Goal: Task Accomplishment & Management: Use online tool/utility

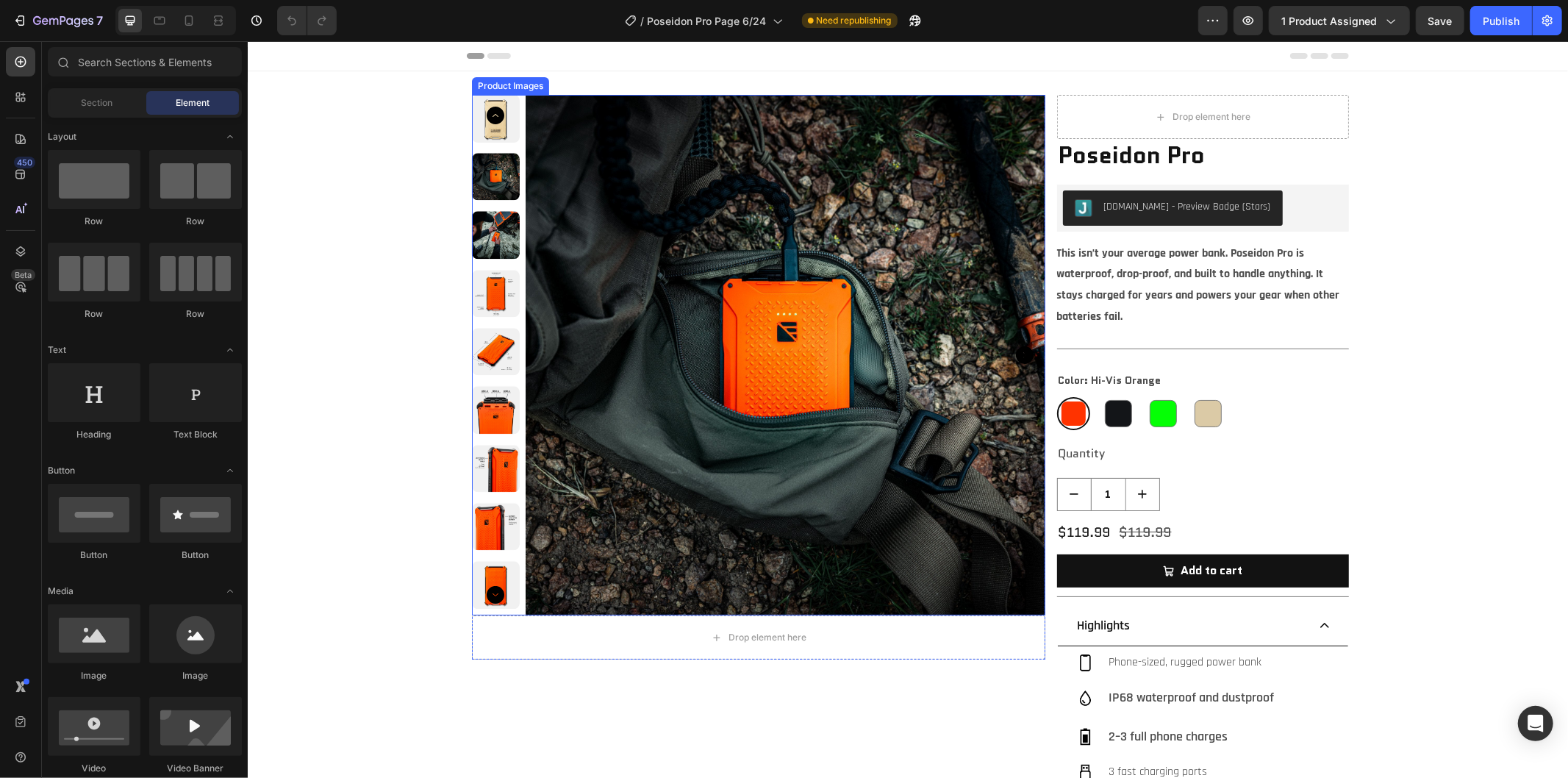
click at [486, 594] on icon "Carousel Next Arrow" at bounding box center [494, 594] width 17 height 17
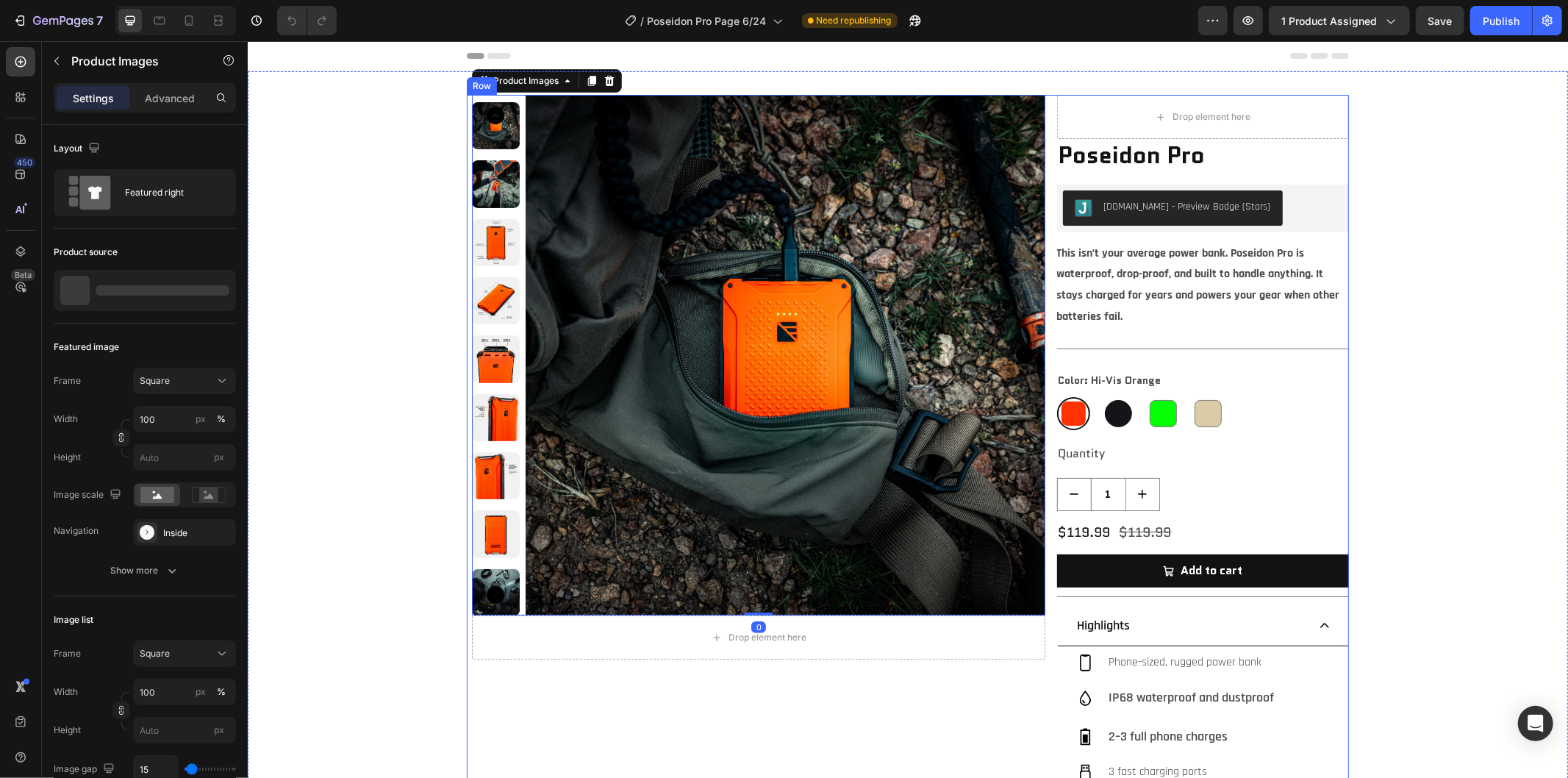
click at [1112, 412] on div at bounding box center [1118, 413] width 27 height 27
click at [1101, 396] on input "Black Black" at bounding box center [1101, 395] width 1 height 1
radio input "true"
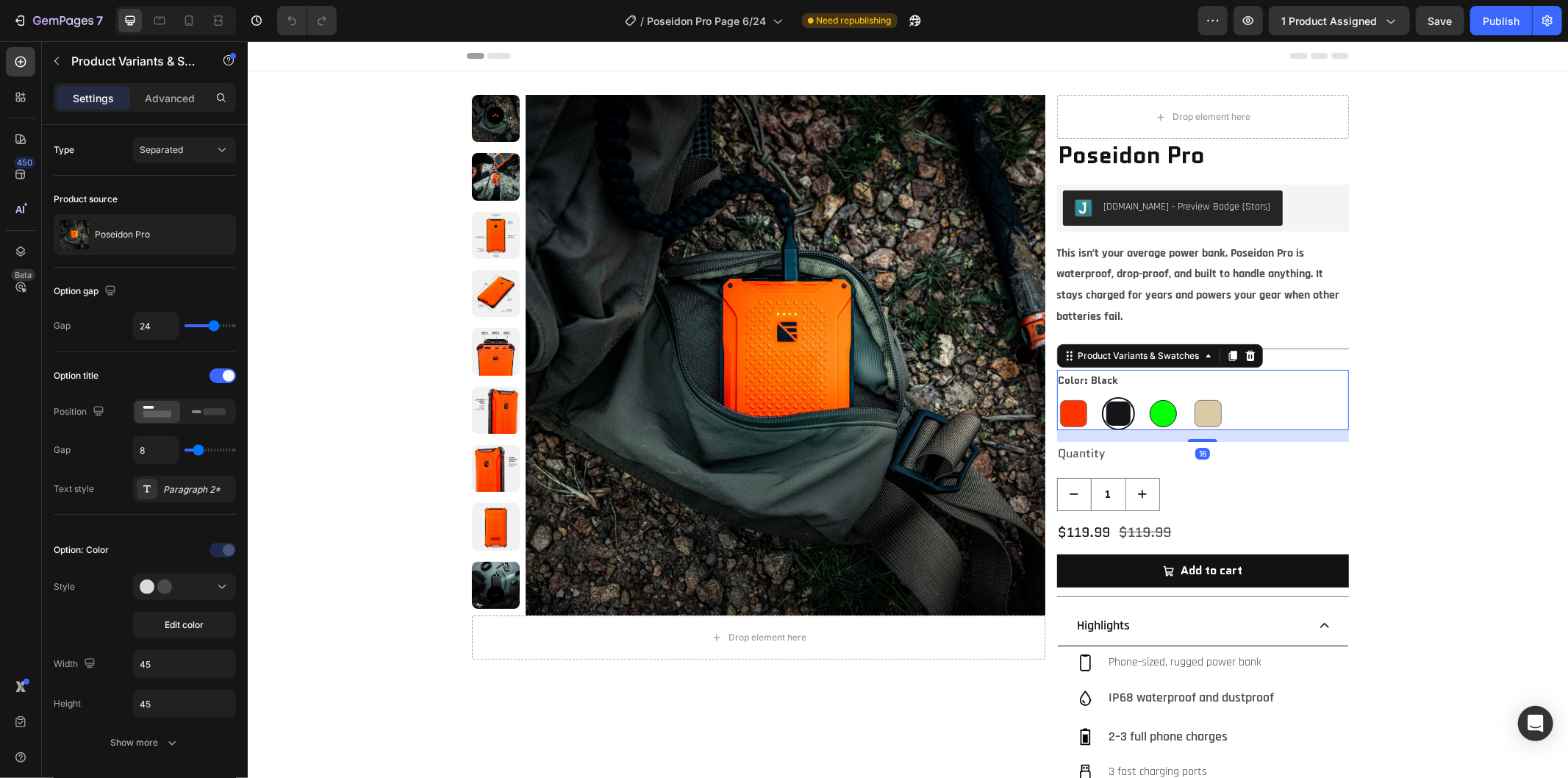
click at [1161, 411] on div at bounding box center [1163, 413] width 27 height 27
click at [1146, 396] on input "Green Green" at bounding box center [1145, 395] width 1 height 1
radio input "true"
click at [486, 114] on icon "Carousel Back Arrow" at bounding box center [494, 114] width 17 height 17
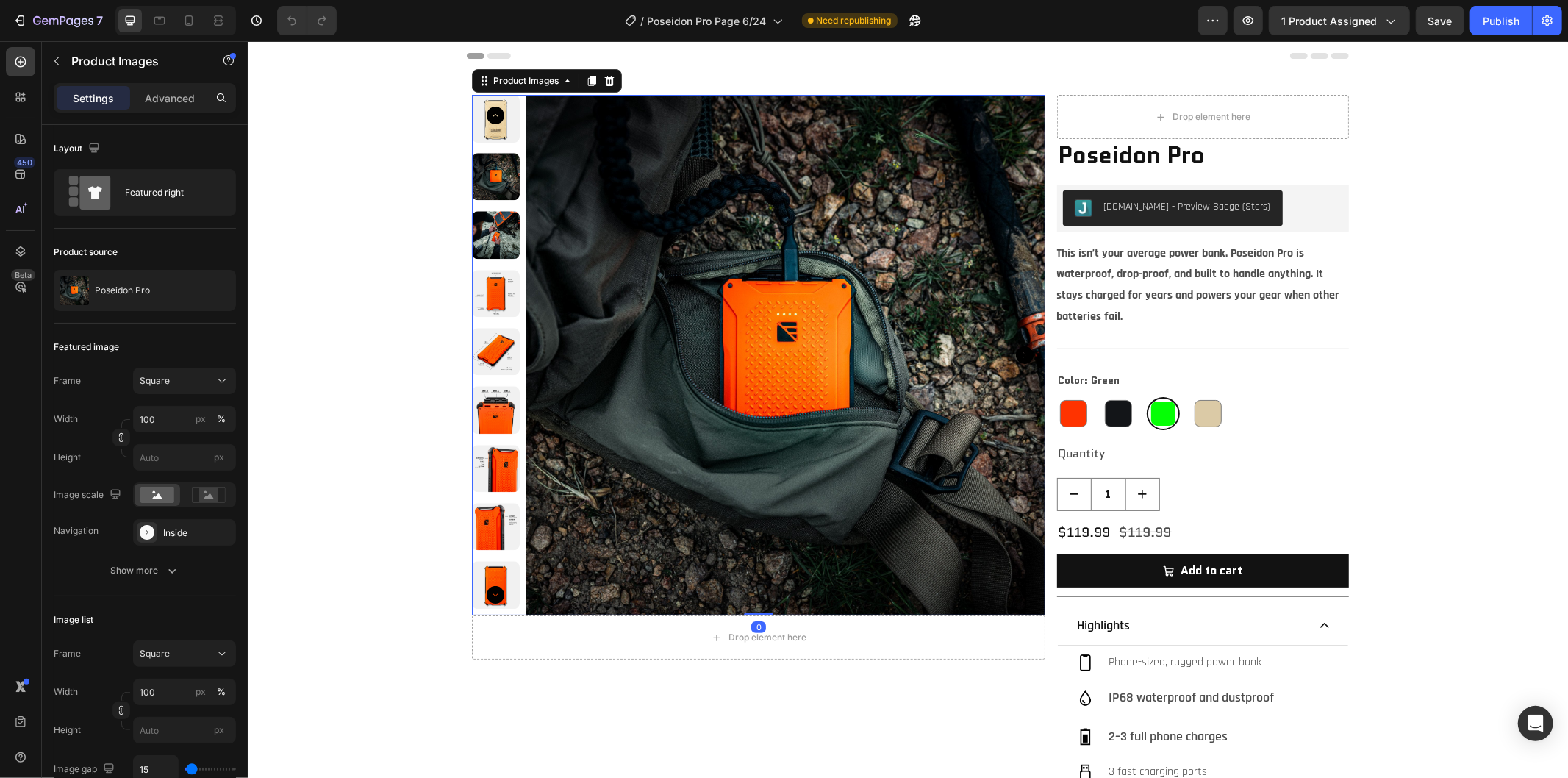
click at [486, 113] on icon "Carousel Back Arrow" at bounding box center [494, 114] width 17 height 17
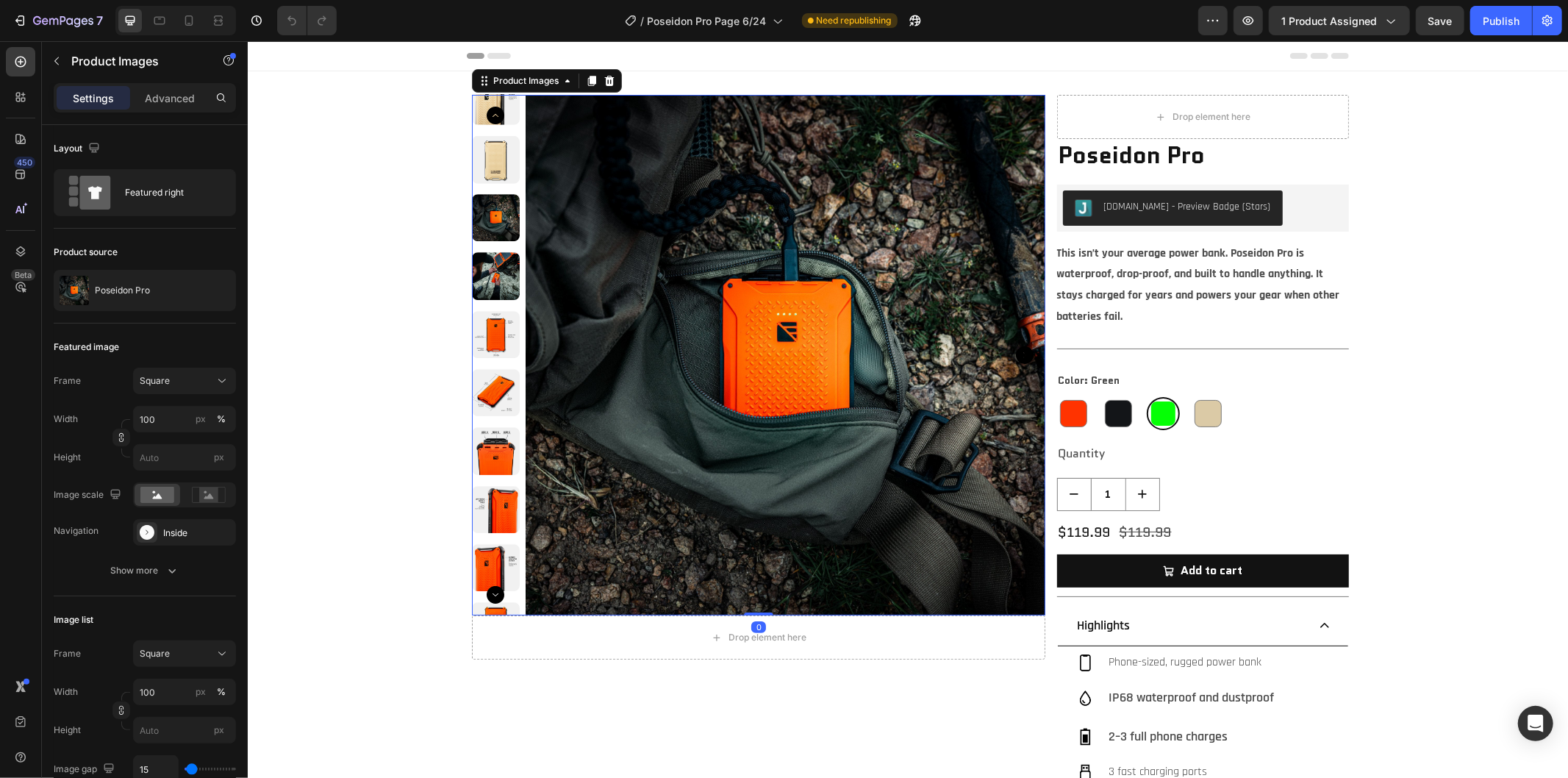
click at [486, 113] on icon "Carousel Back Arrow" at bounding box center [494, 114] width 17 height 17
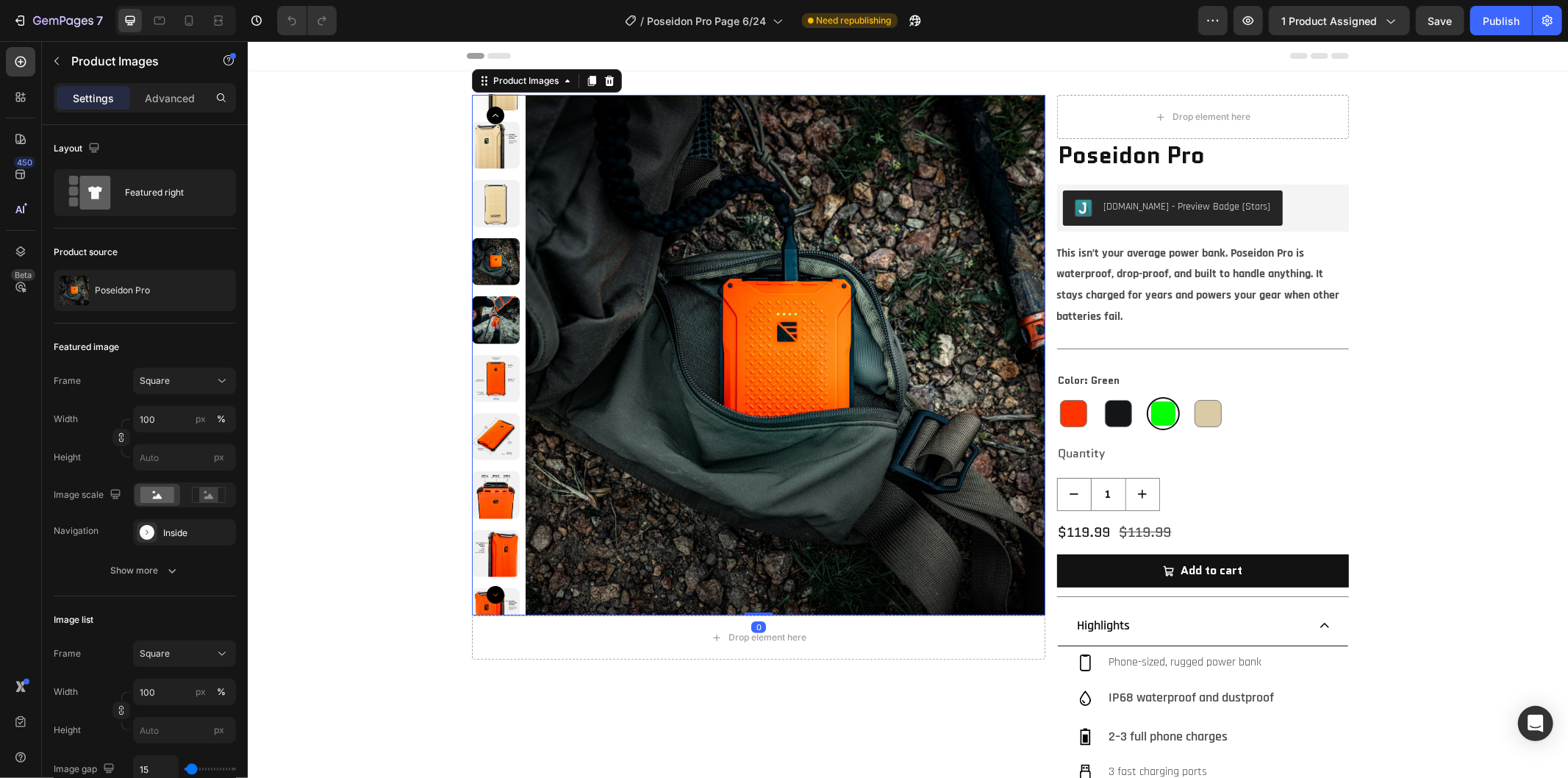
click at [486, 113] on icon "Carousel Back Arrow" at bounding box center [494, 114] width 17 height 17
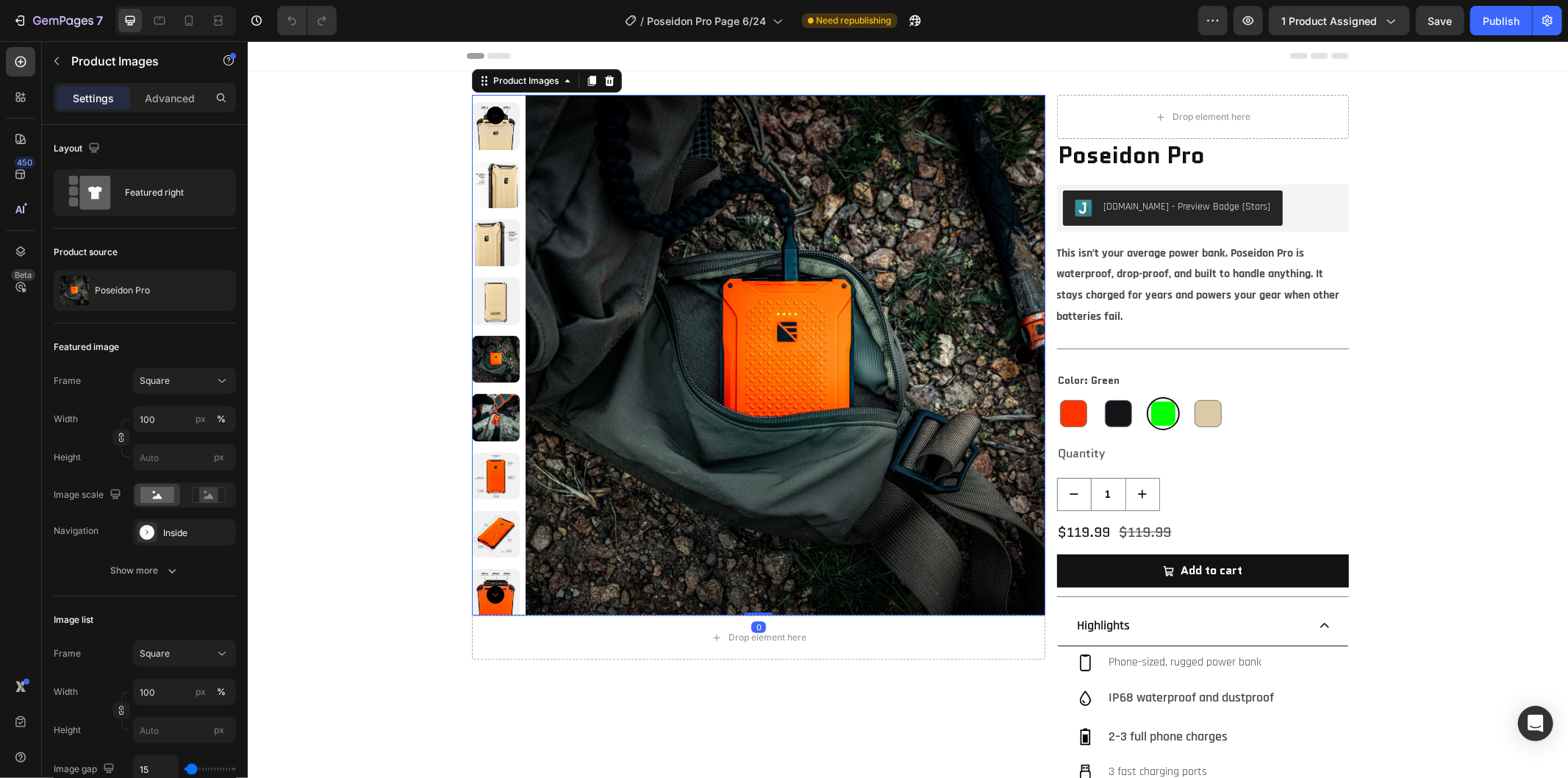
click at [486, 113] on icon "Carousel Back Arrow" at bounding box center [494, 114] width 17 height 17
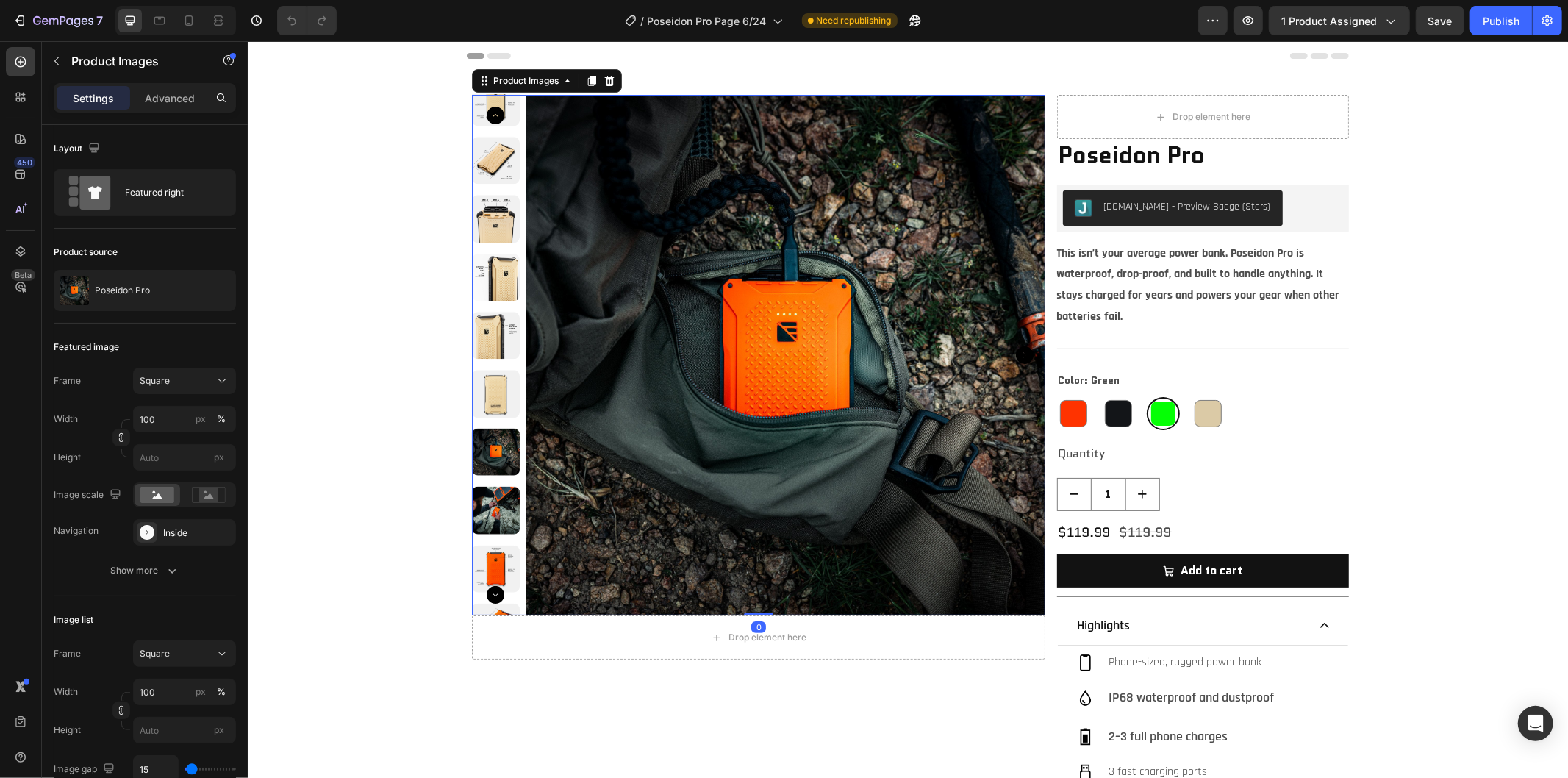
click at [486, 113] on icon "Carousel Back Arrow" at bounding box center [494, 114] width 17 height 17
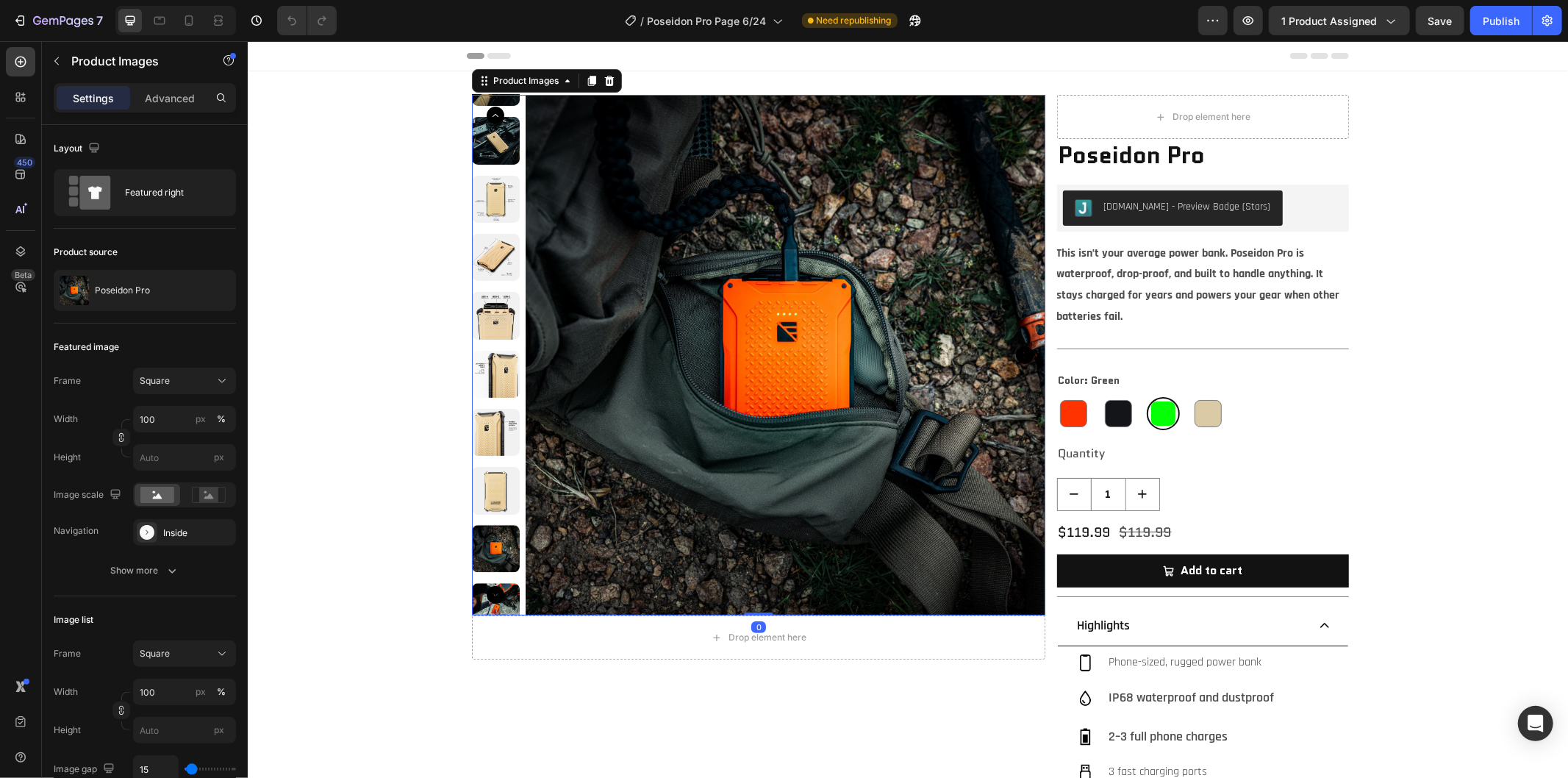
click at [486, 113] on icon "Carousel Back Arrow" at bounding box center [494, 114] width 17 height 17
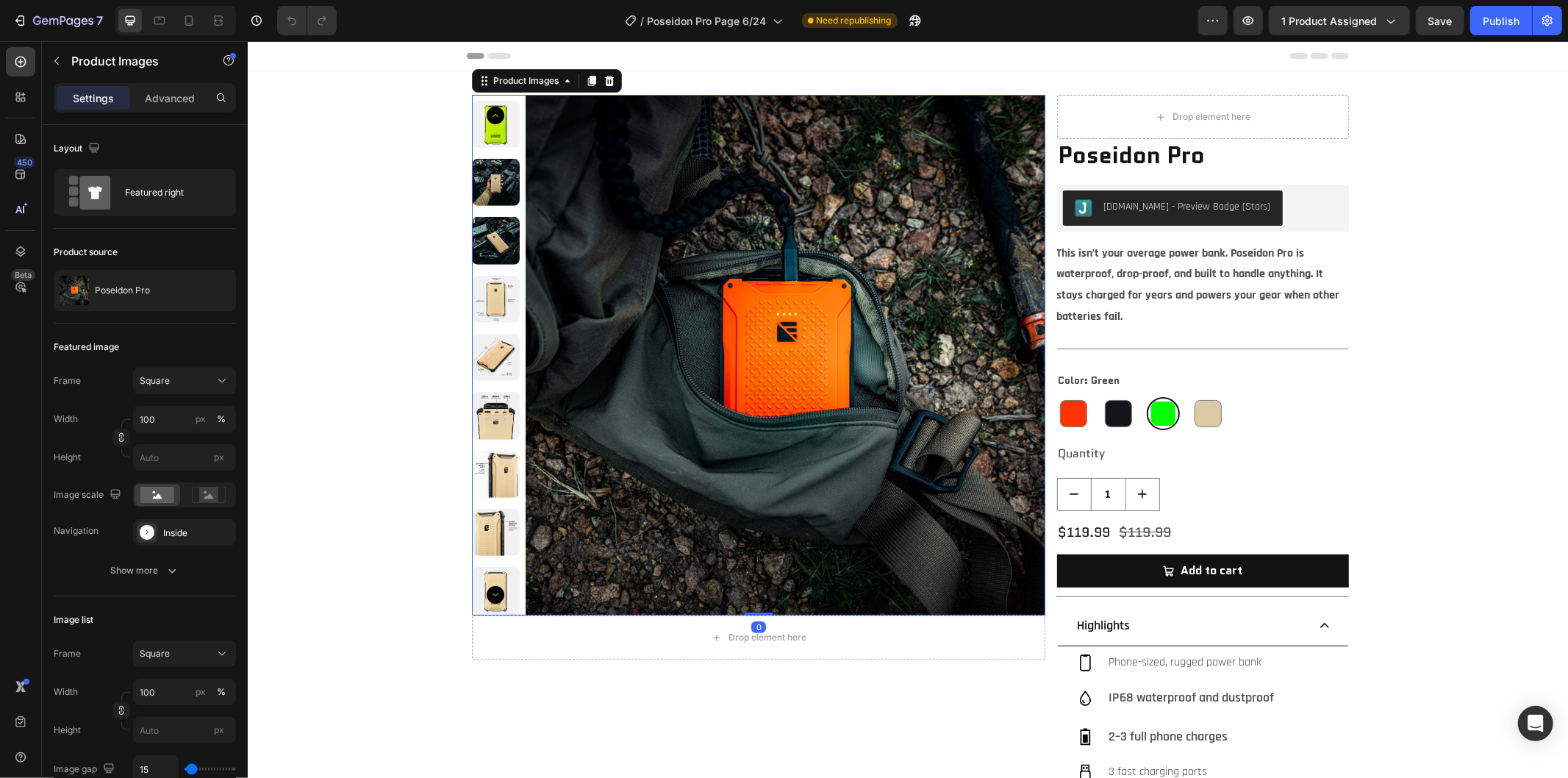
click at [486, 113] on icon "Carousel Back Arrow" at bounding box center [494, 114] width 17 height 17
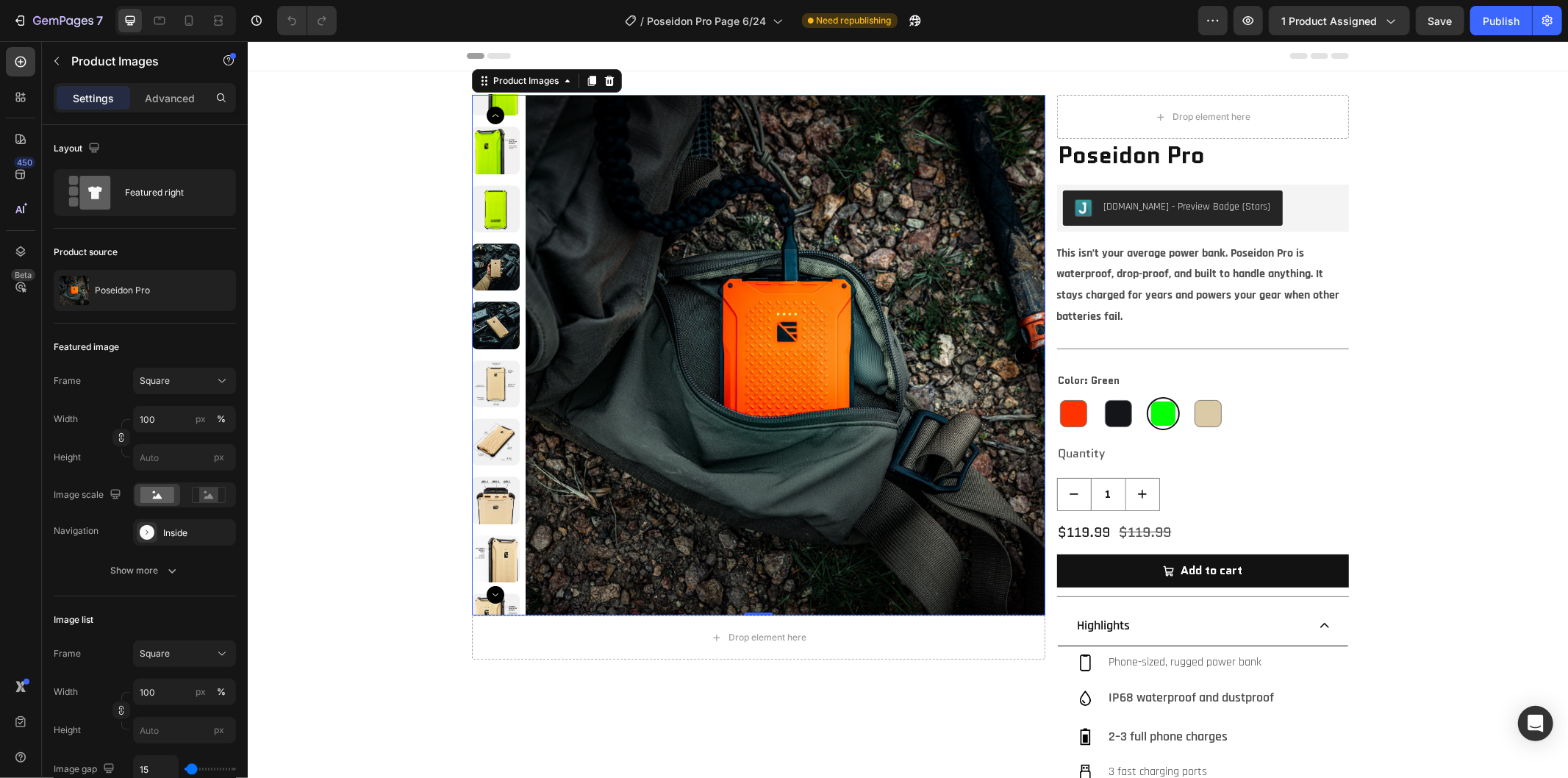
click at [486, 113] on icon "Carousel Back Arrow" at bounding box center [494, 114] width 17 height 17
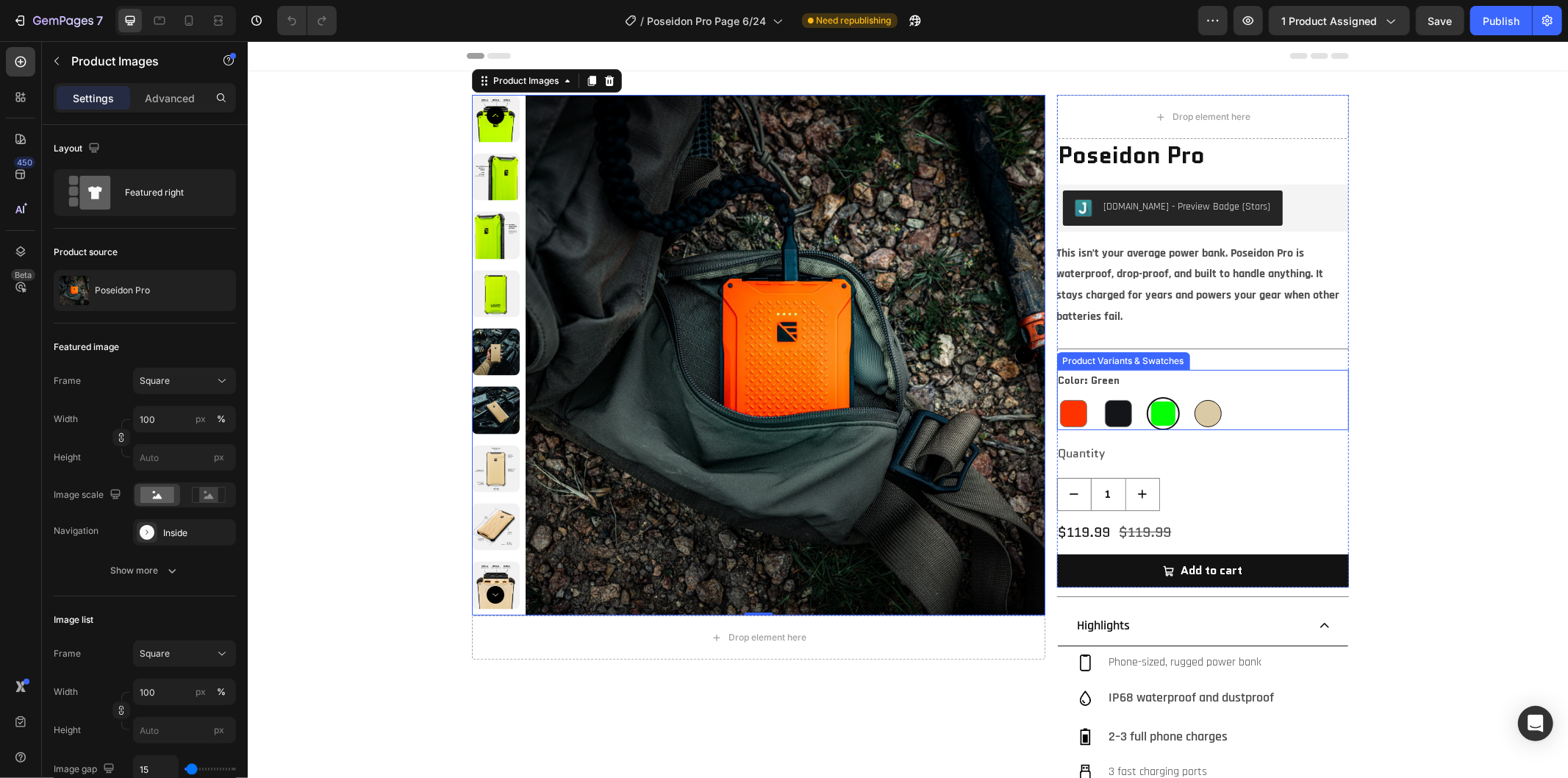
click at [1209, 414] on div at bounding box center [1208, 413] width 27 height 27
click at [1191, 396] on input "Desert Desert" at bounding box center [1190, 395] width 1 height 1
radio input "true"
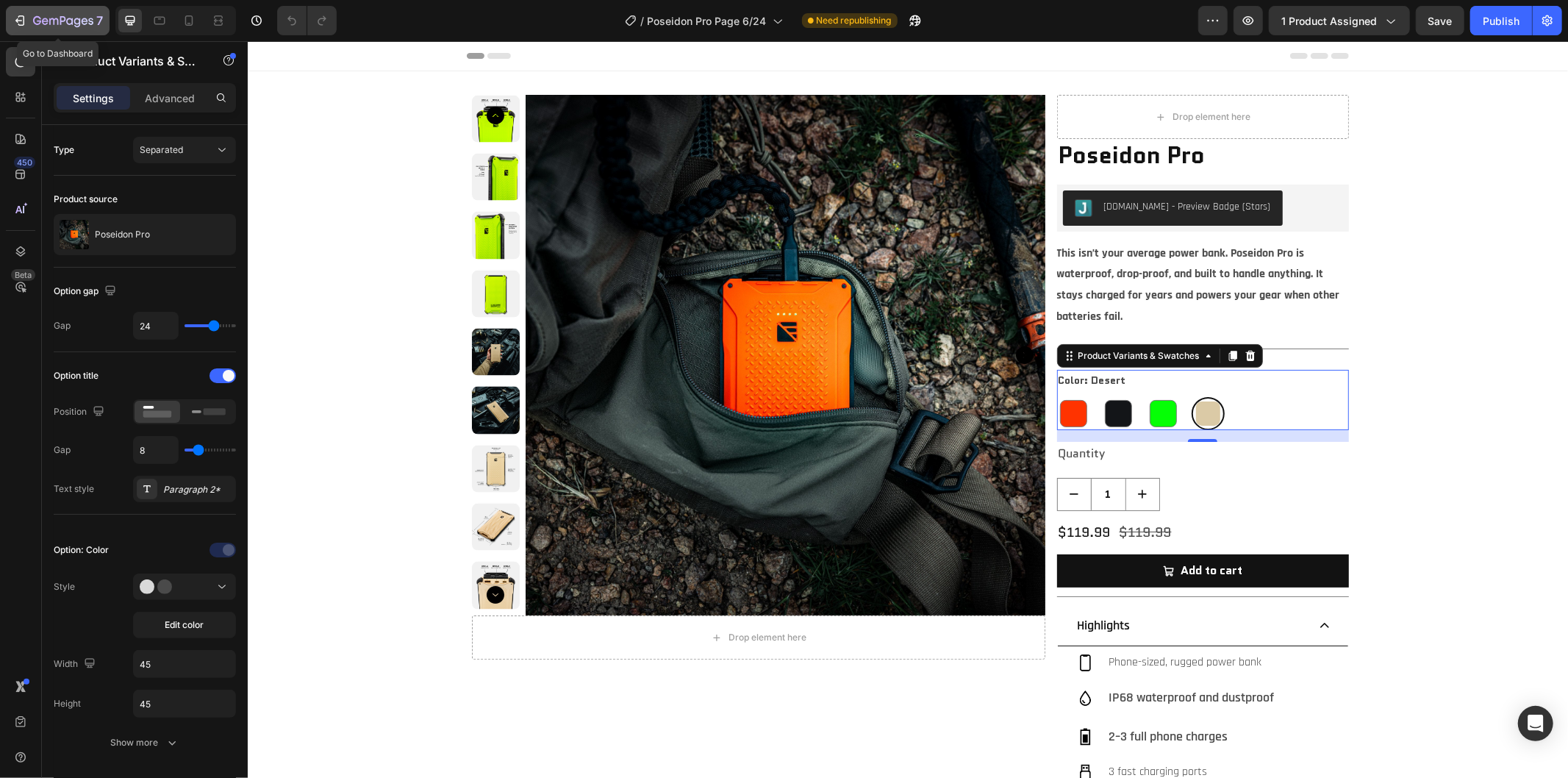
drag, startPoint x: 47, startPoint y: 16, endPoint x: 67, endPoint y: 33, distance: 26.2
click at [47, 16] on icon "button" at bounding box center [63, 22] width 60 height 13
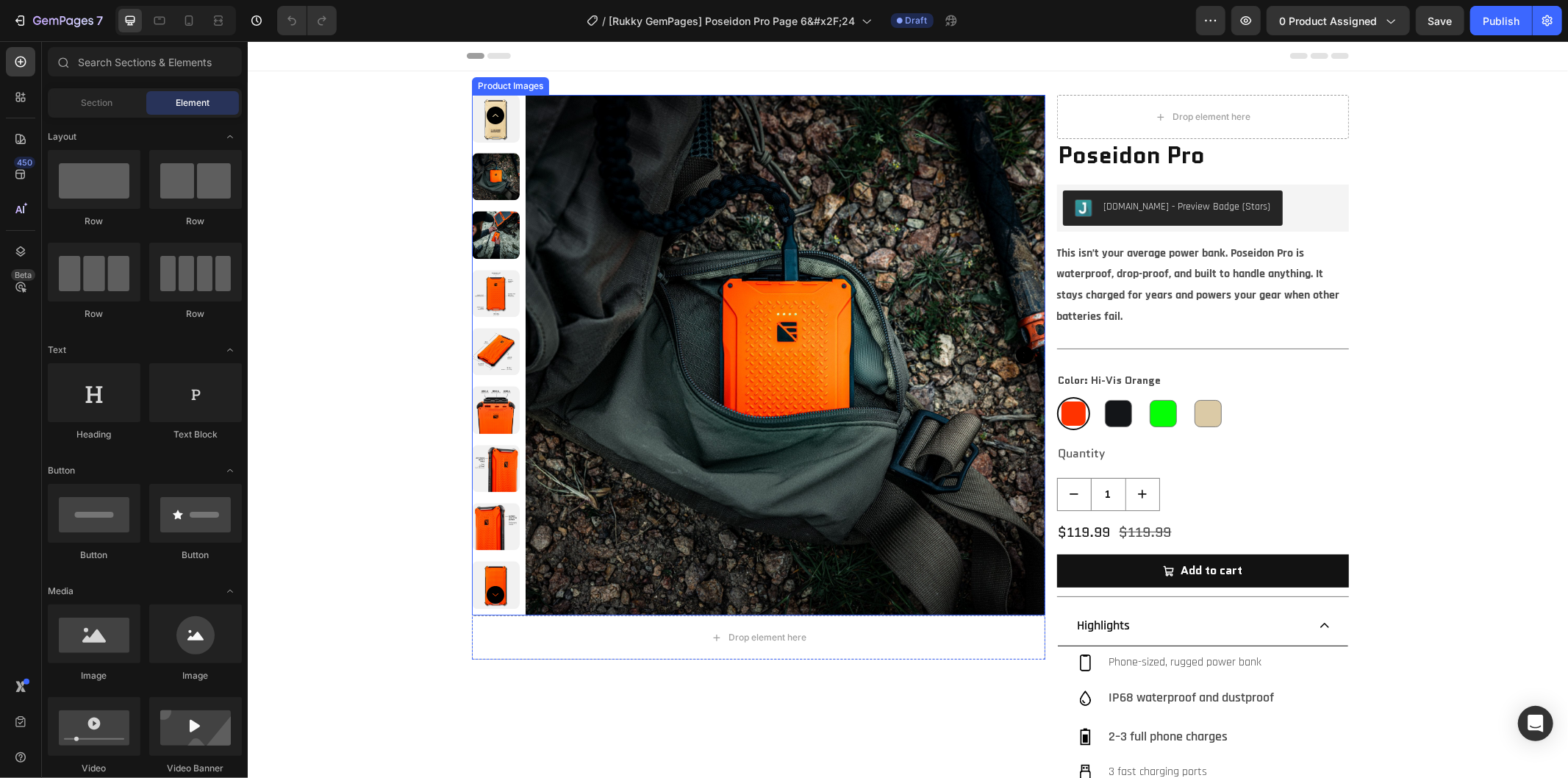
click at [510, 88] on div "Product Images" at bounding box center [510, 85] width 71 height 13
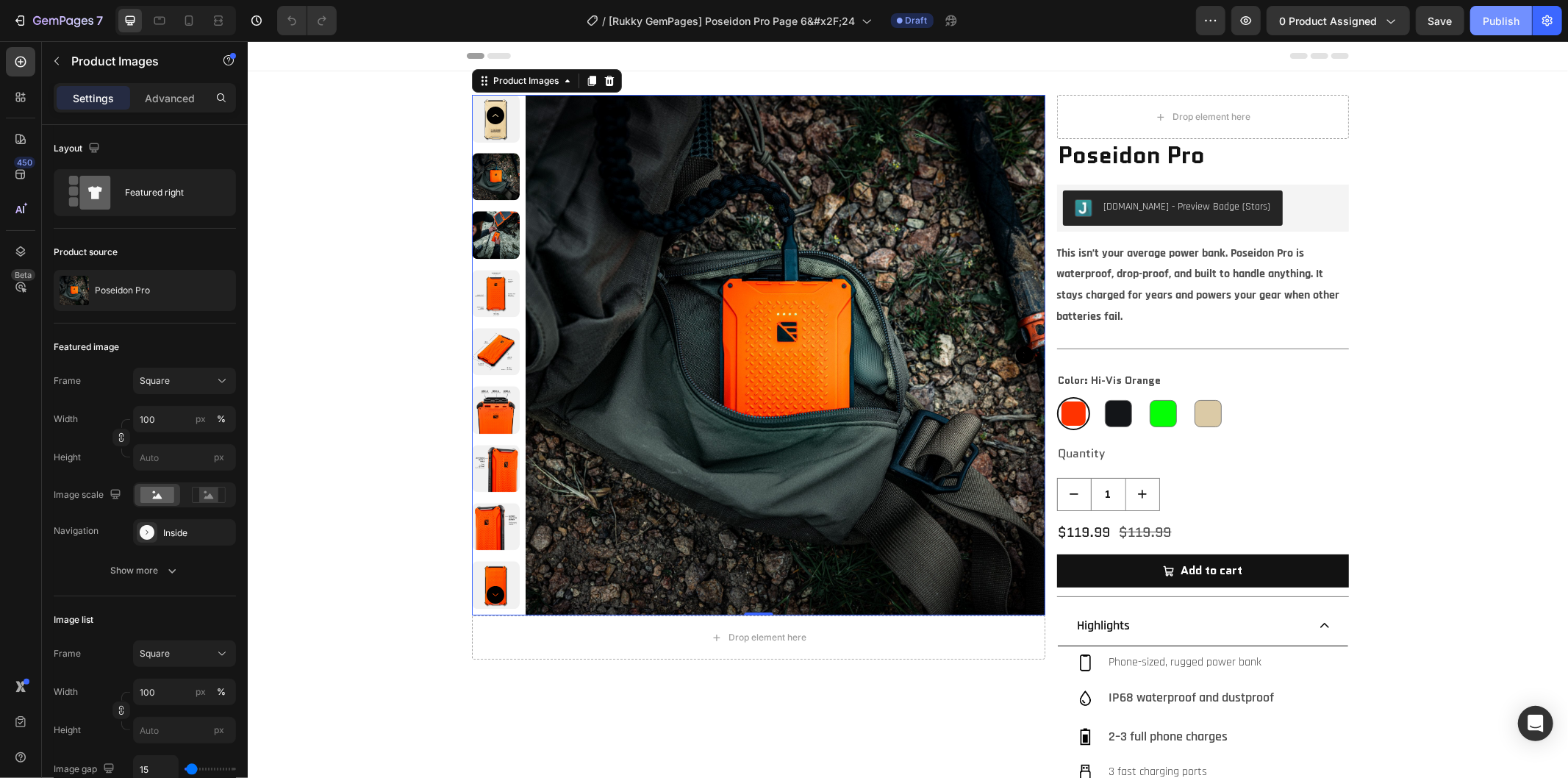
click at [1490, 17] on div "Publish" at bounding box center [1501, 20] width 37 height 16
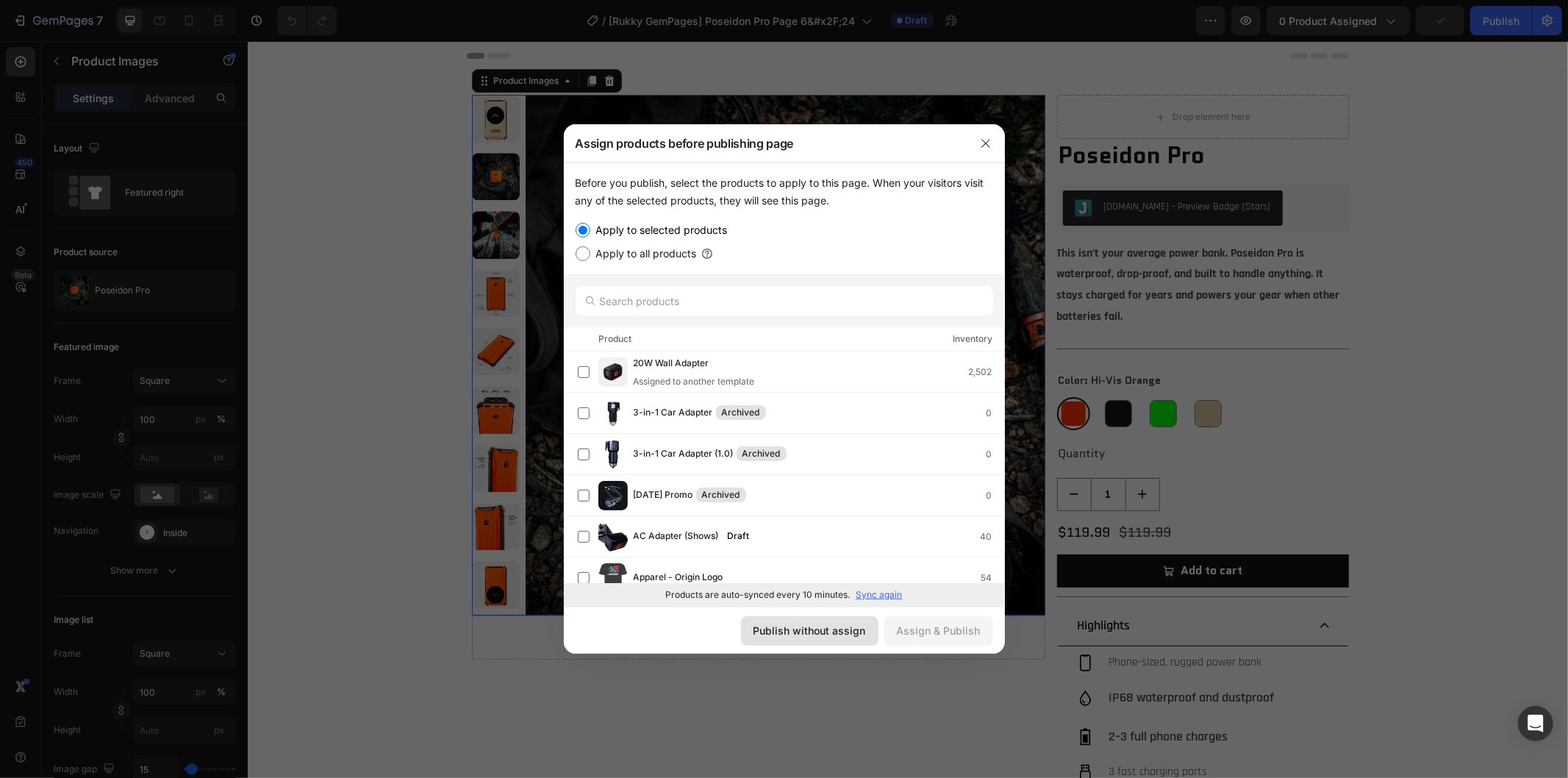
click at [825, 631] on div "Publish without assign" at bounding box center [810, 631] width 113 height 16
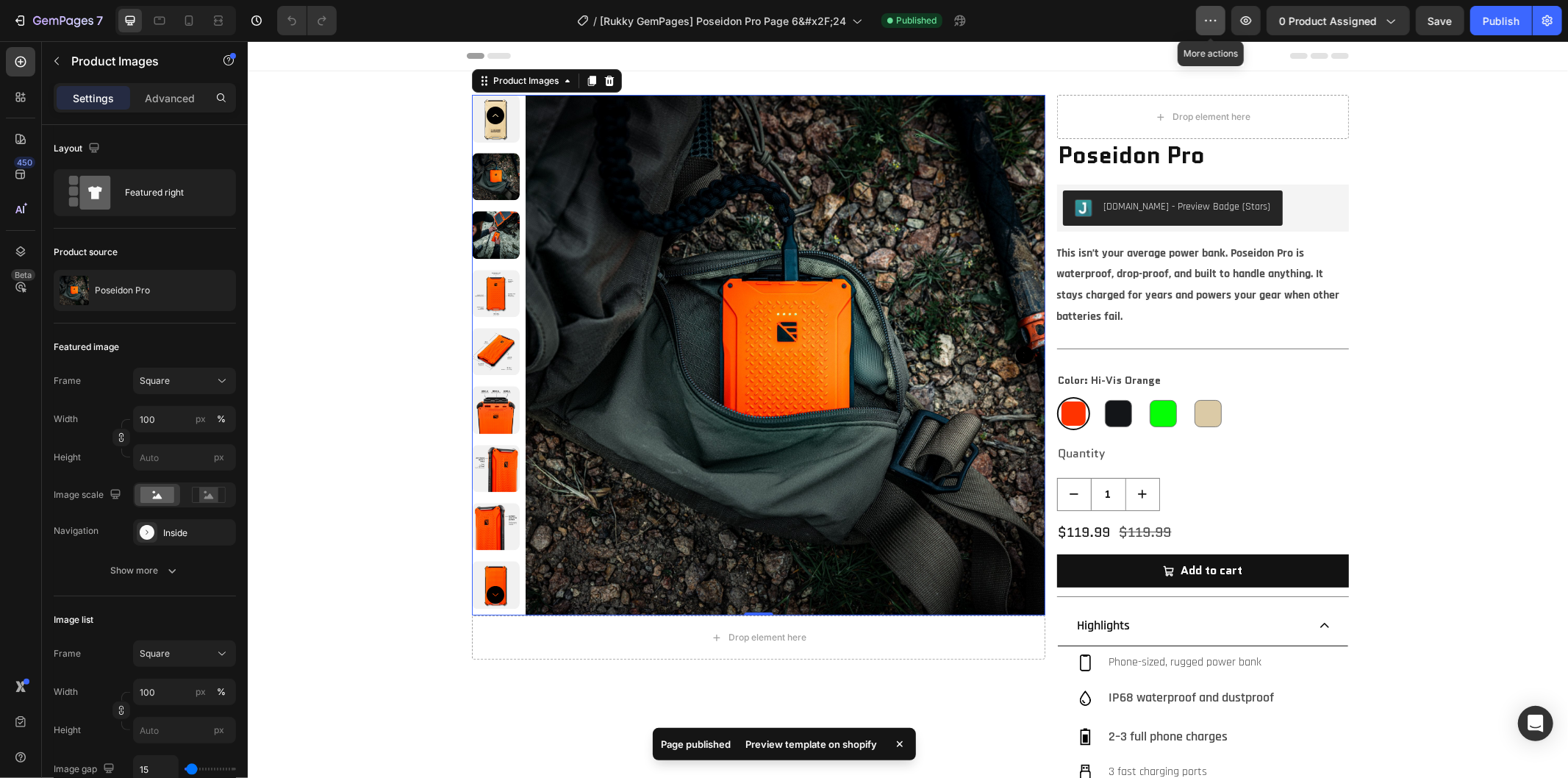
click at [1219, 12] on button "button" at bounding box center [1210, 20] width 29 height 29
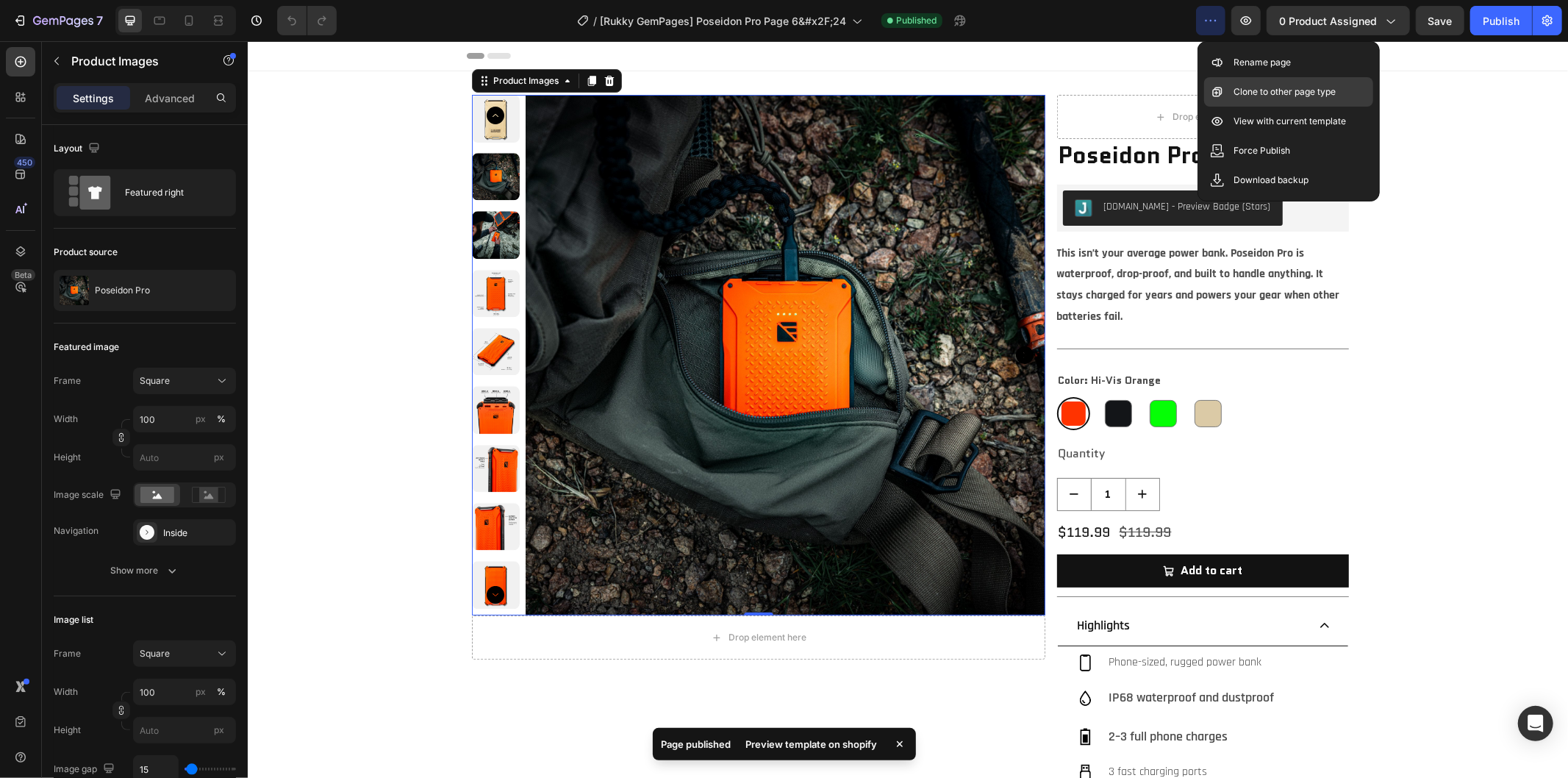
click at [1247, 107] on div "Clone to other page type" at bounding box center [1288, 122] width 169 height 29
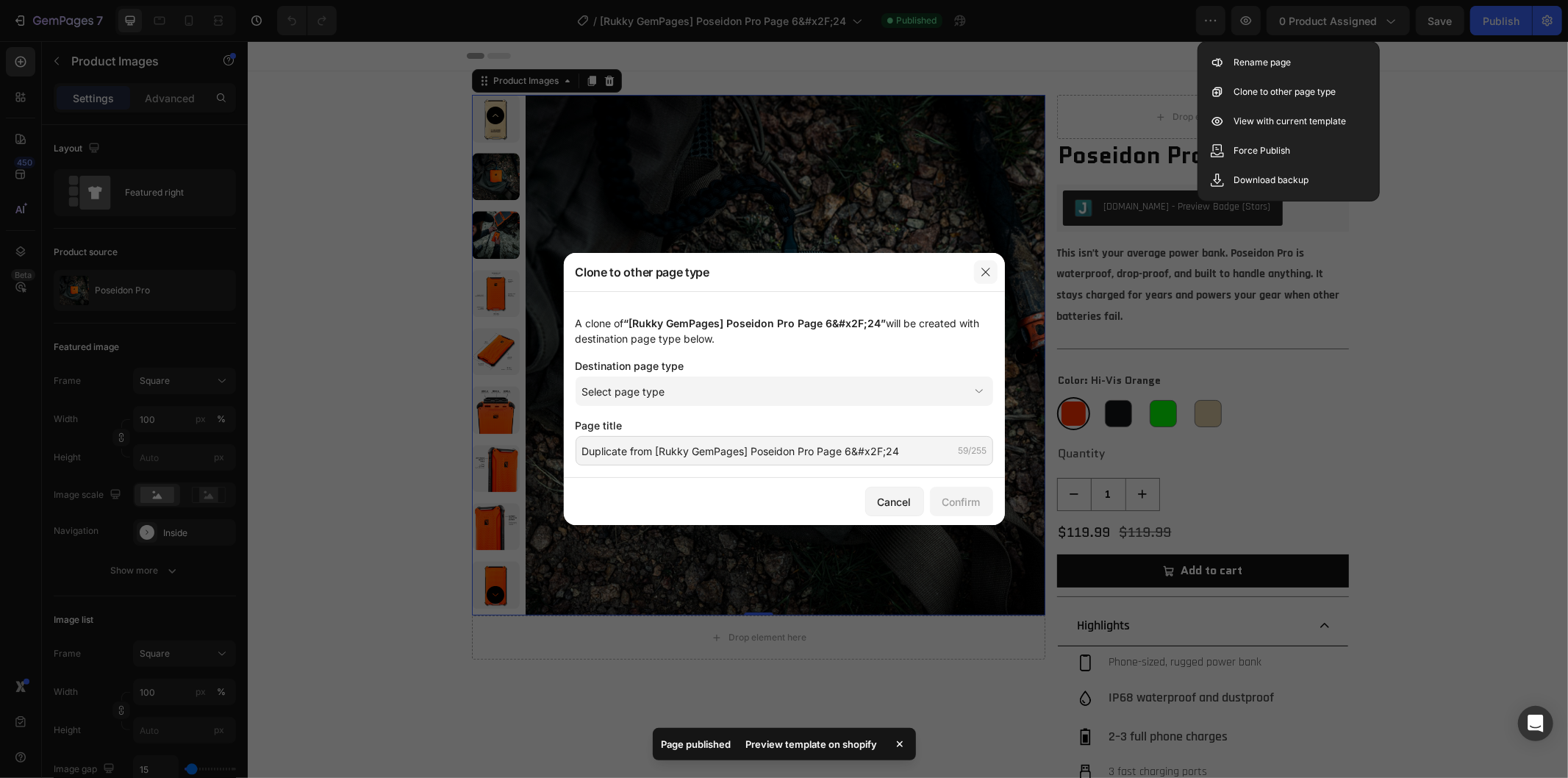
click at [979, 269] on button "button" at bounding box center [986, 272] width 24 height 24
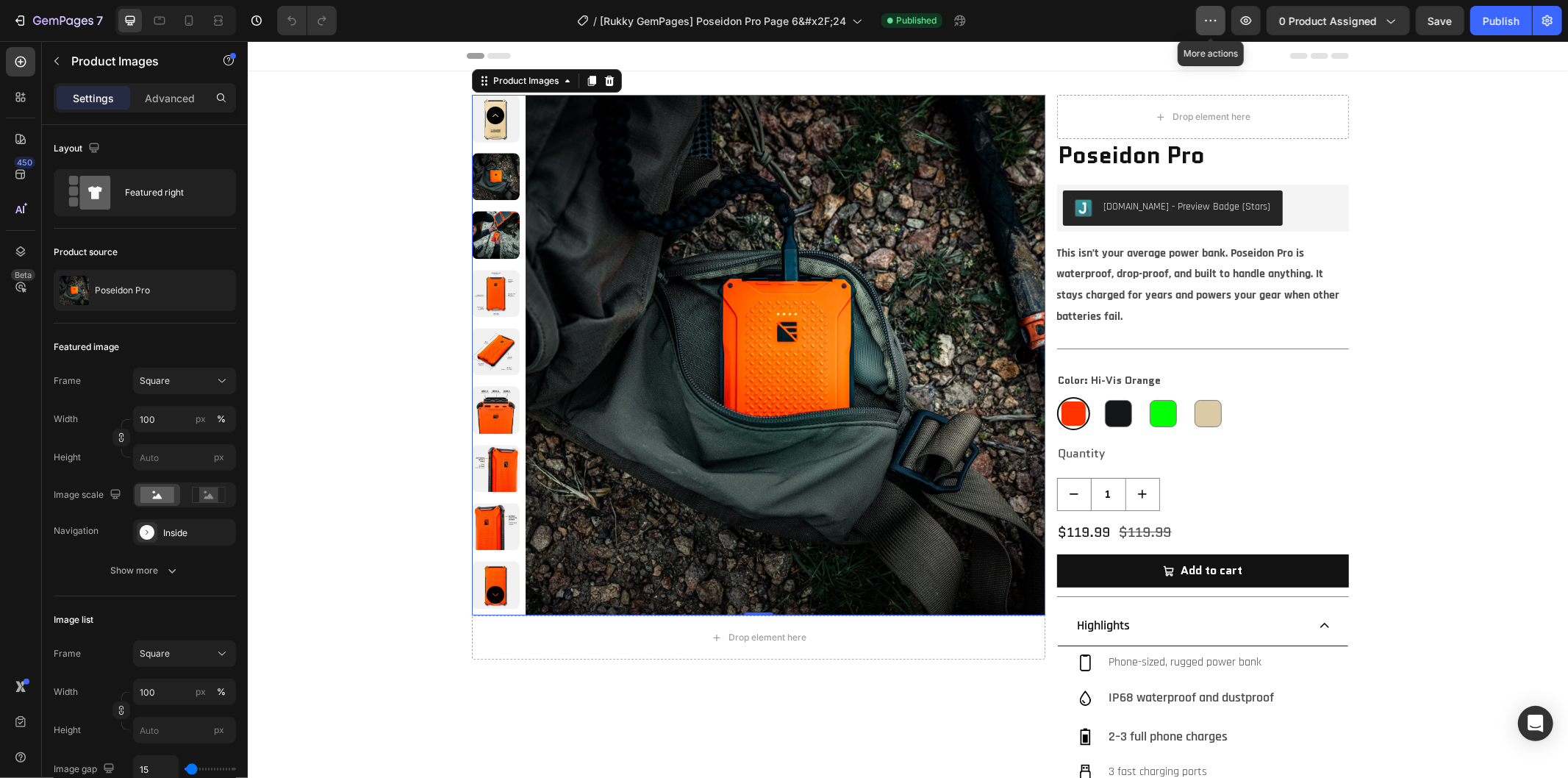
click at [1219, 16] on icon "button" at bounding box center [1211, 20] width 15 height 15
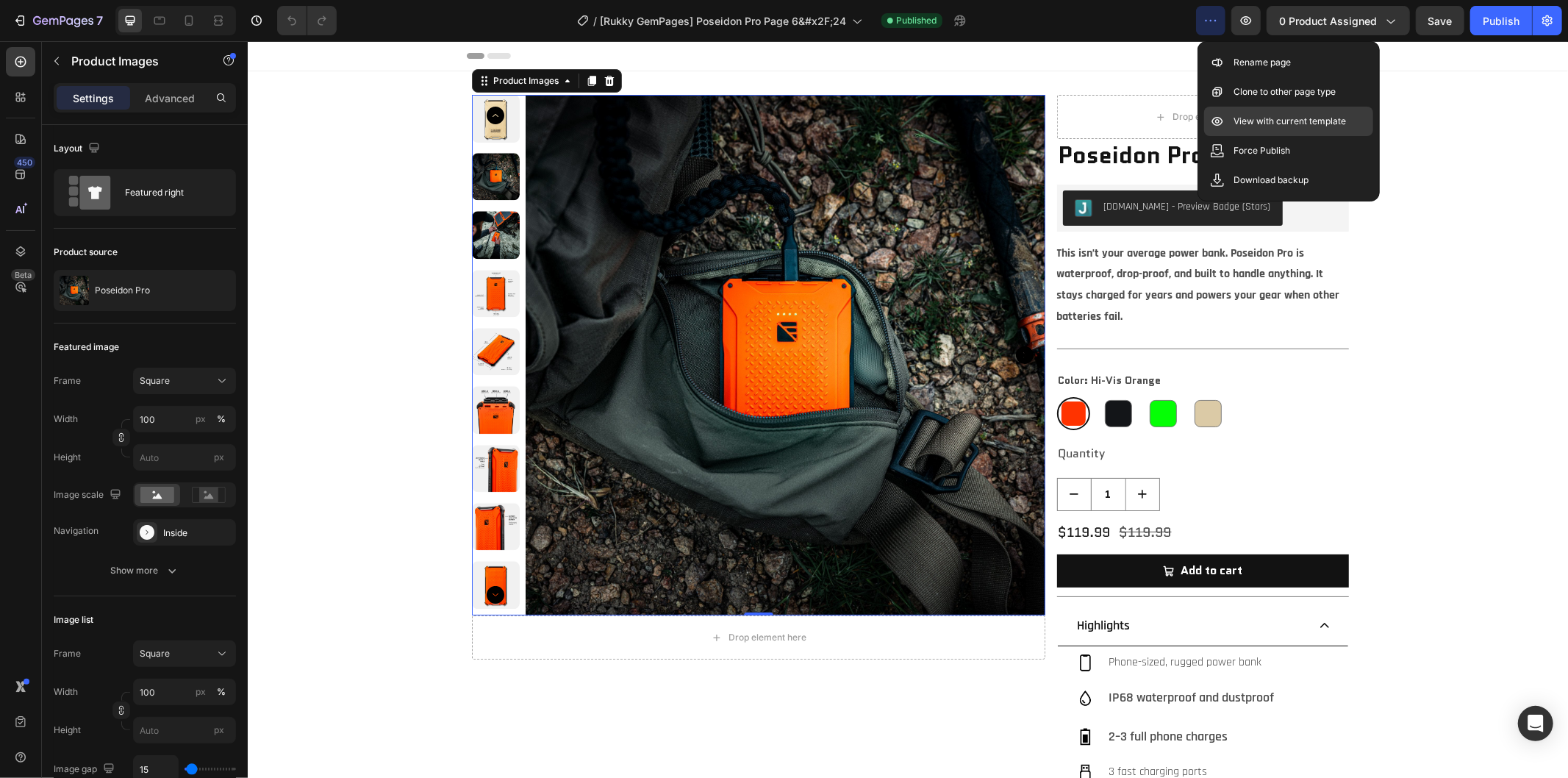
click at [1280, 118] on p "View with current template" at bounding box center [1289, 122] width 113 height 15
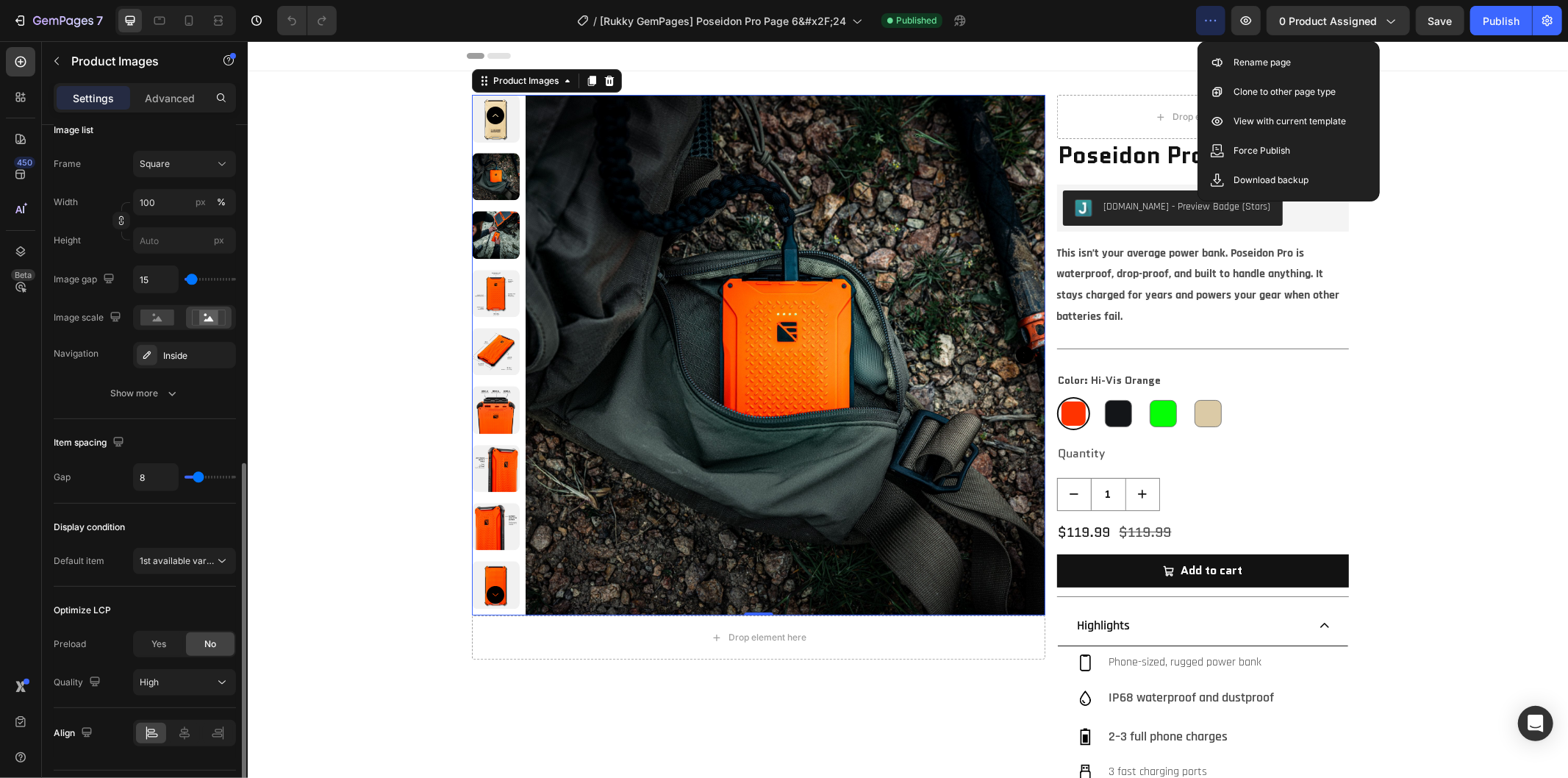
scroll to position [528, 0]
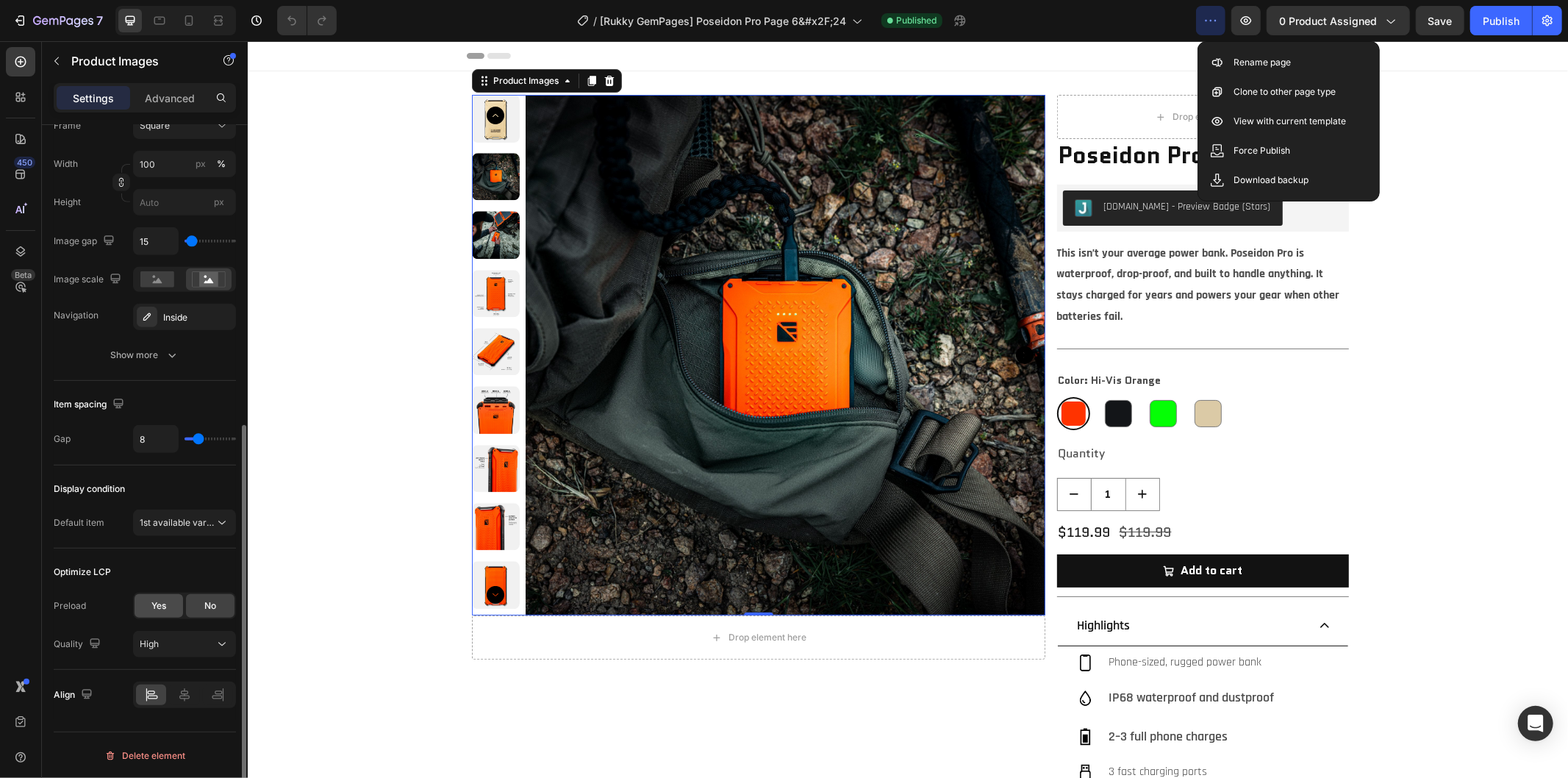
click at [166, 609] on span "Yes" at bounding box center [159, 606] width 15 height 13
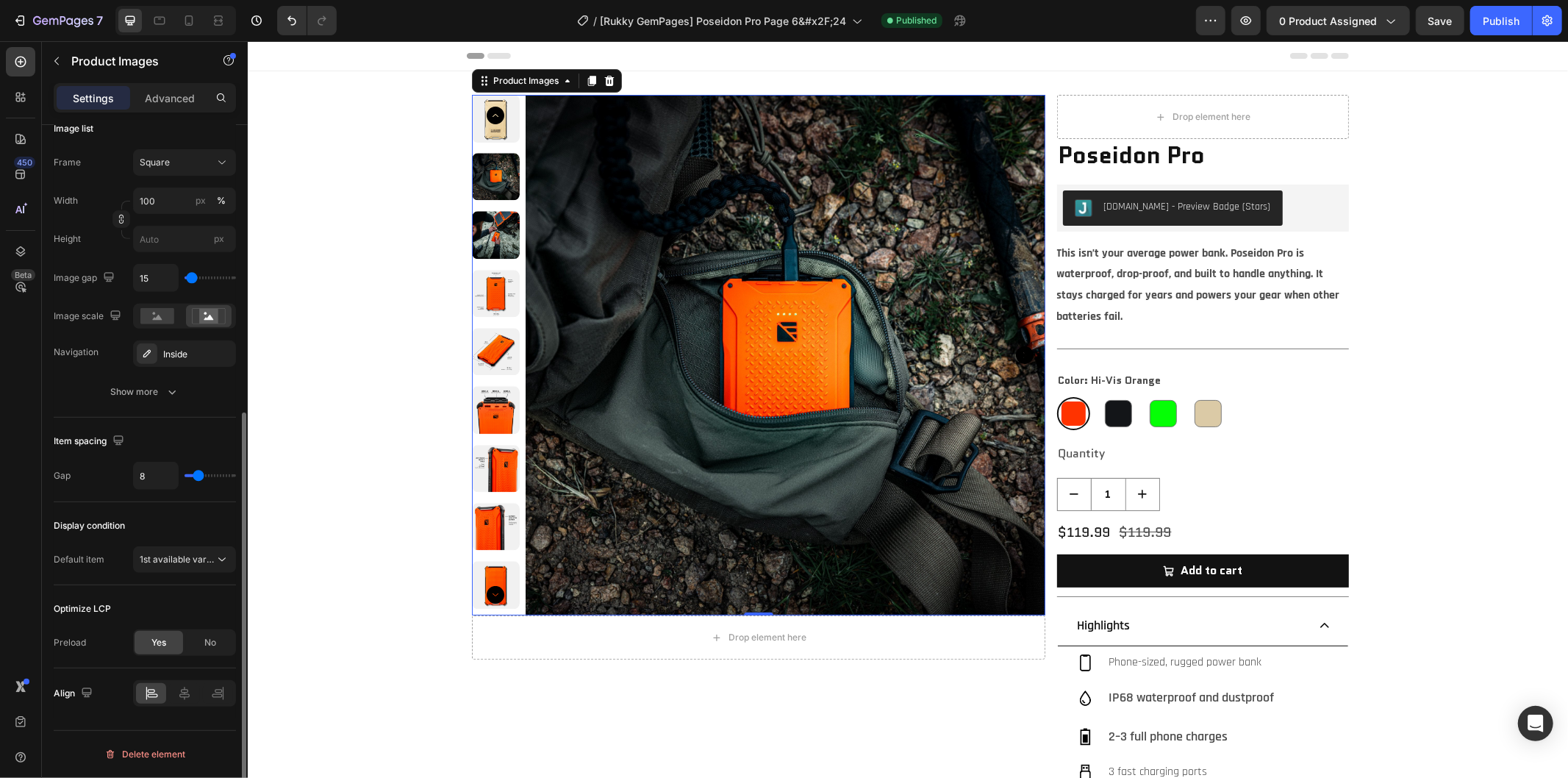
scroll to position [491, 0]
click at [181, 19] on icon at bounding box center [188, 20] width 15 height 15
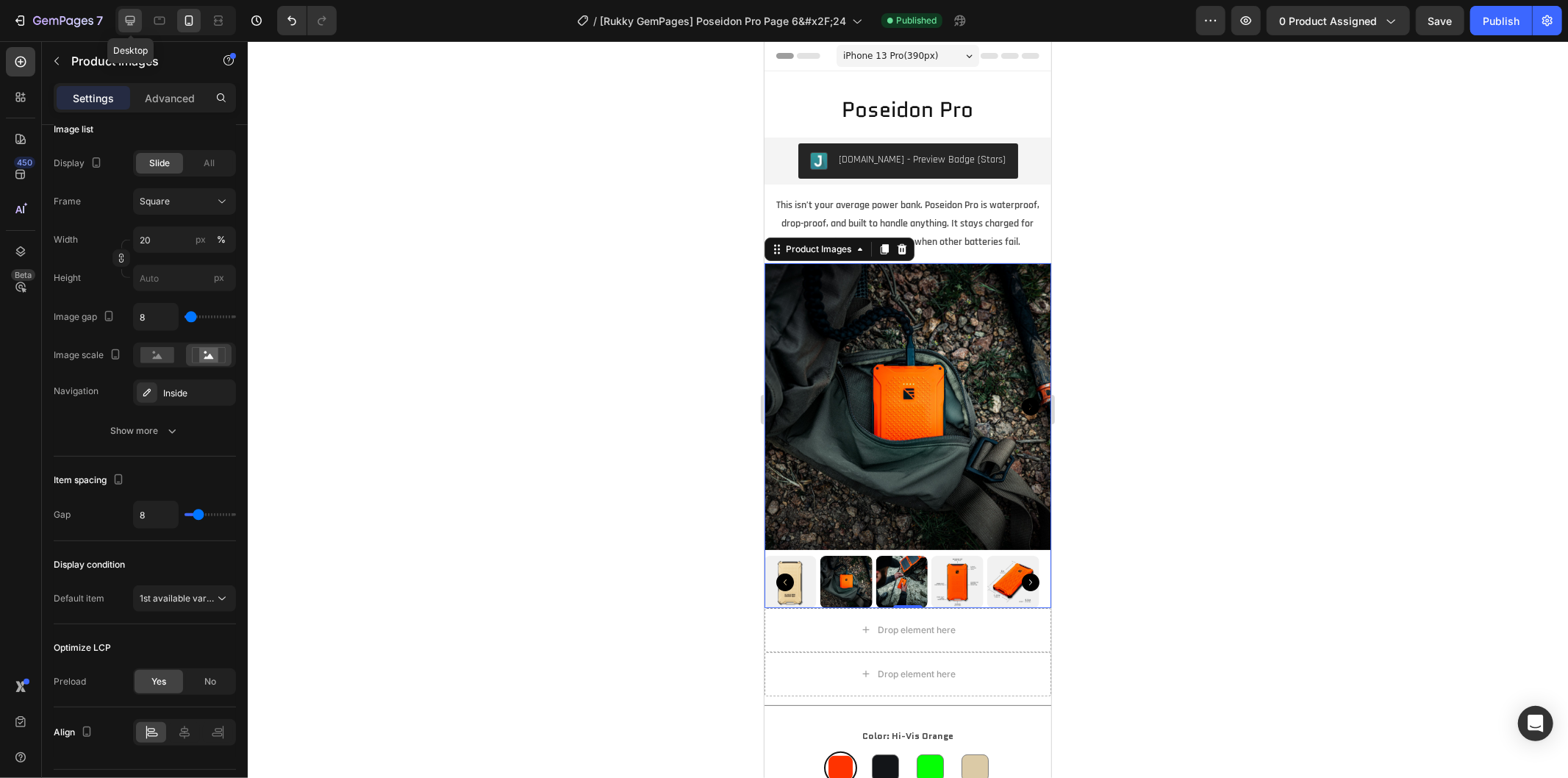
scroll to position [189, 0]
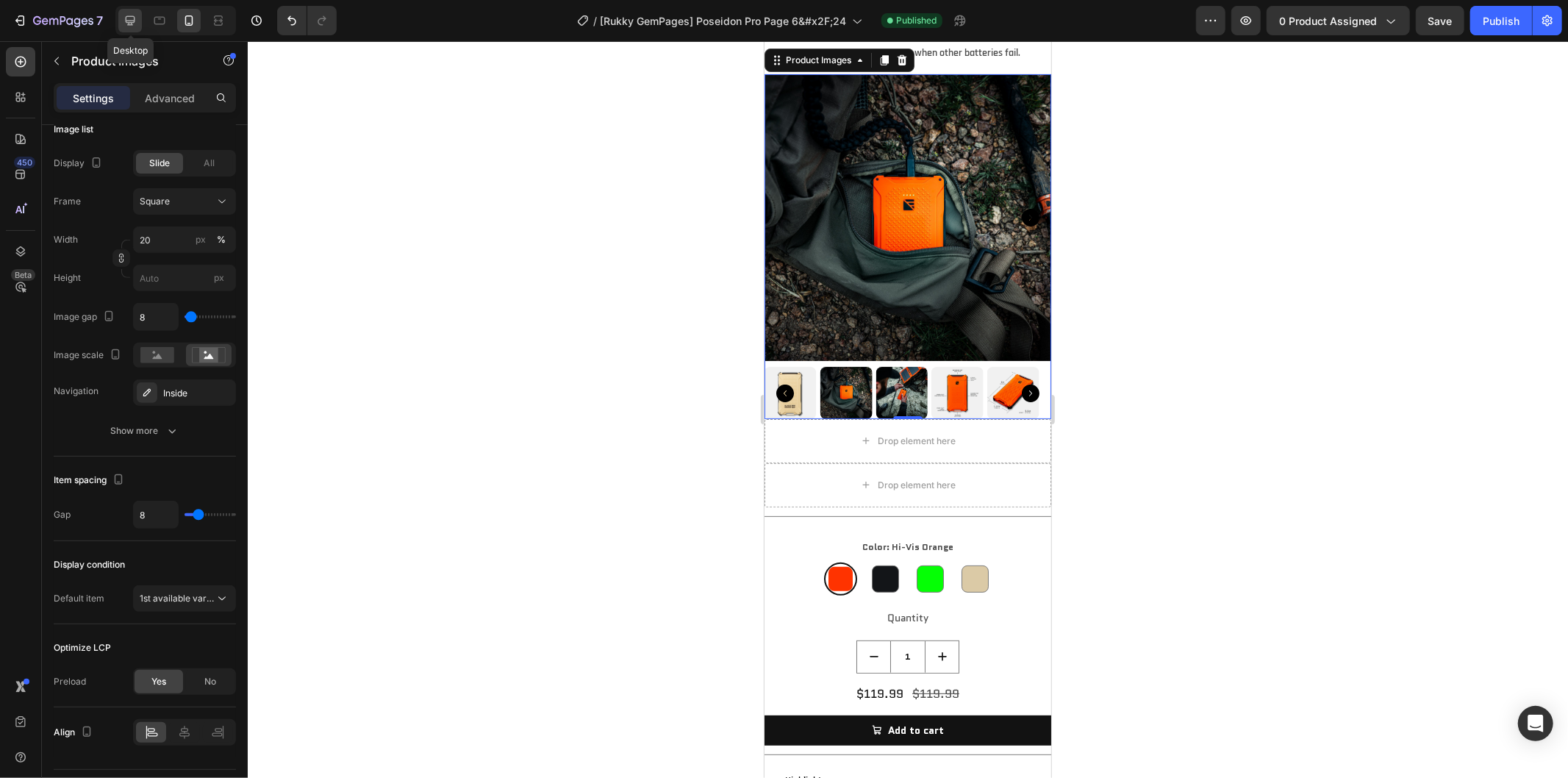
click at [129, 19] on icon at bounding box center [130, 20] width 15 height 15
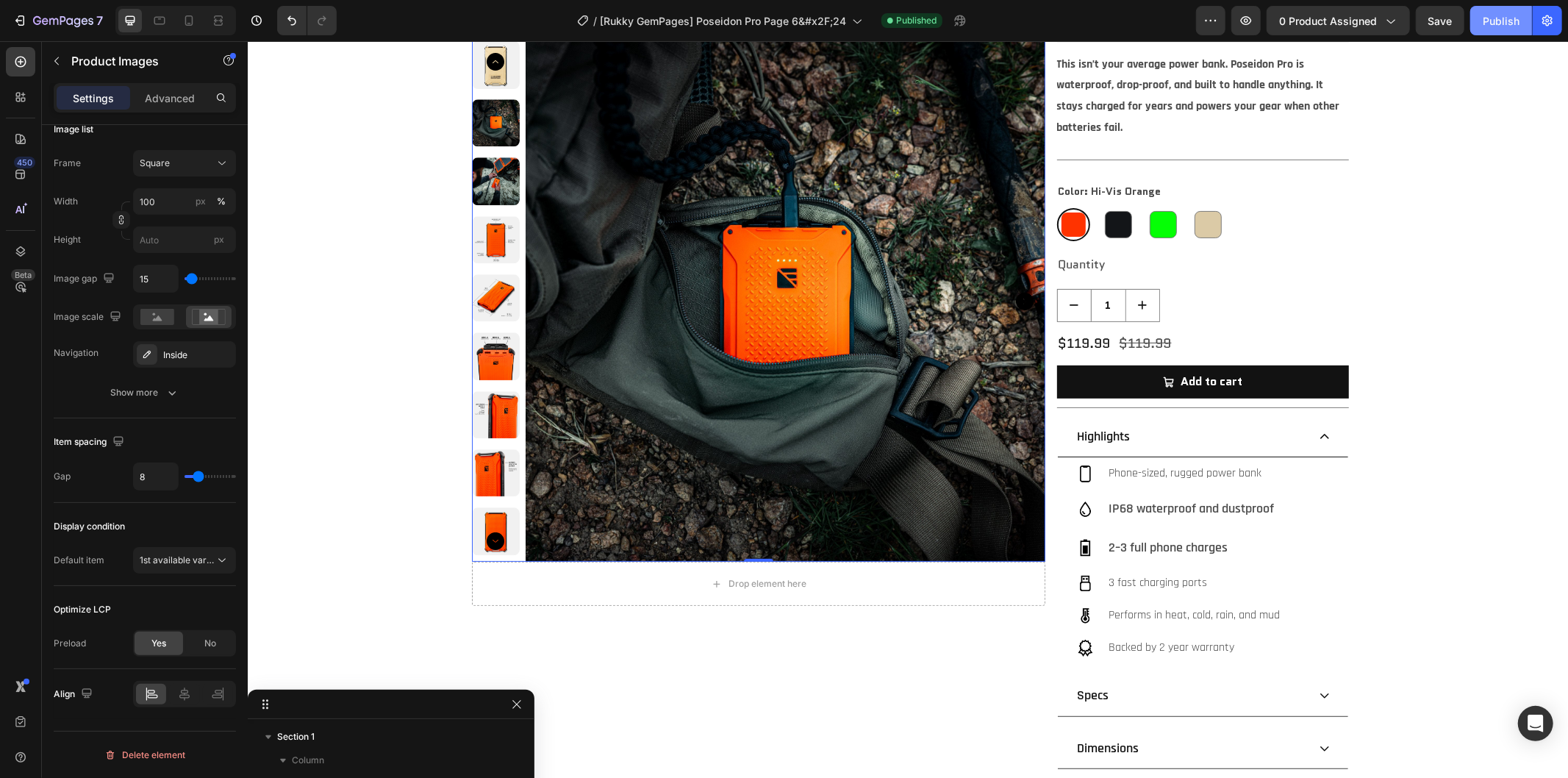
scroll to position [137, 0]
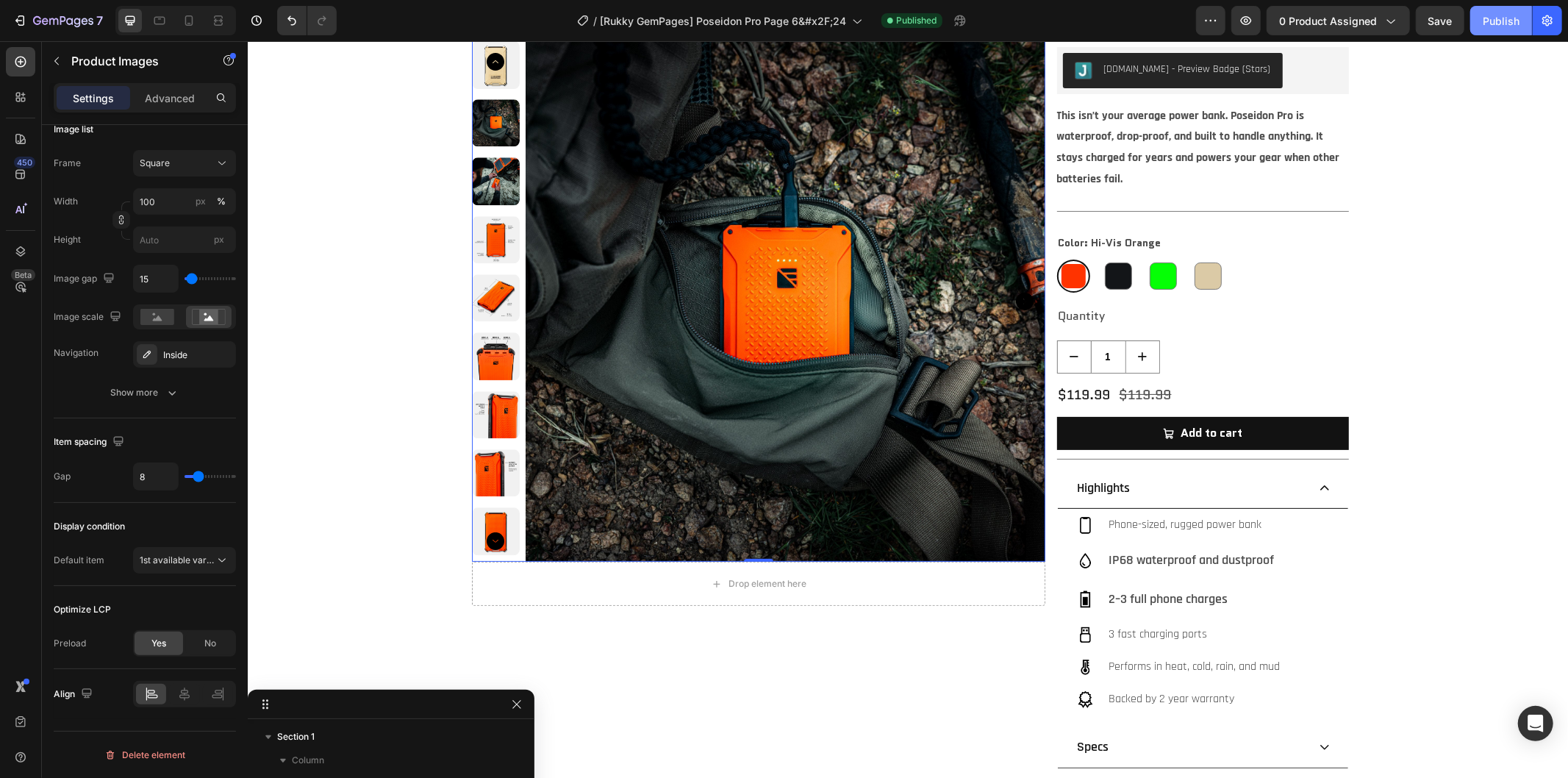
click at [1504, 23] on div "Publish" at bounding box center [1501, 20] width 37 height 16
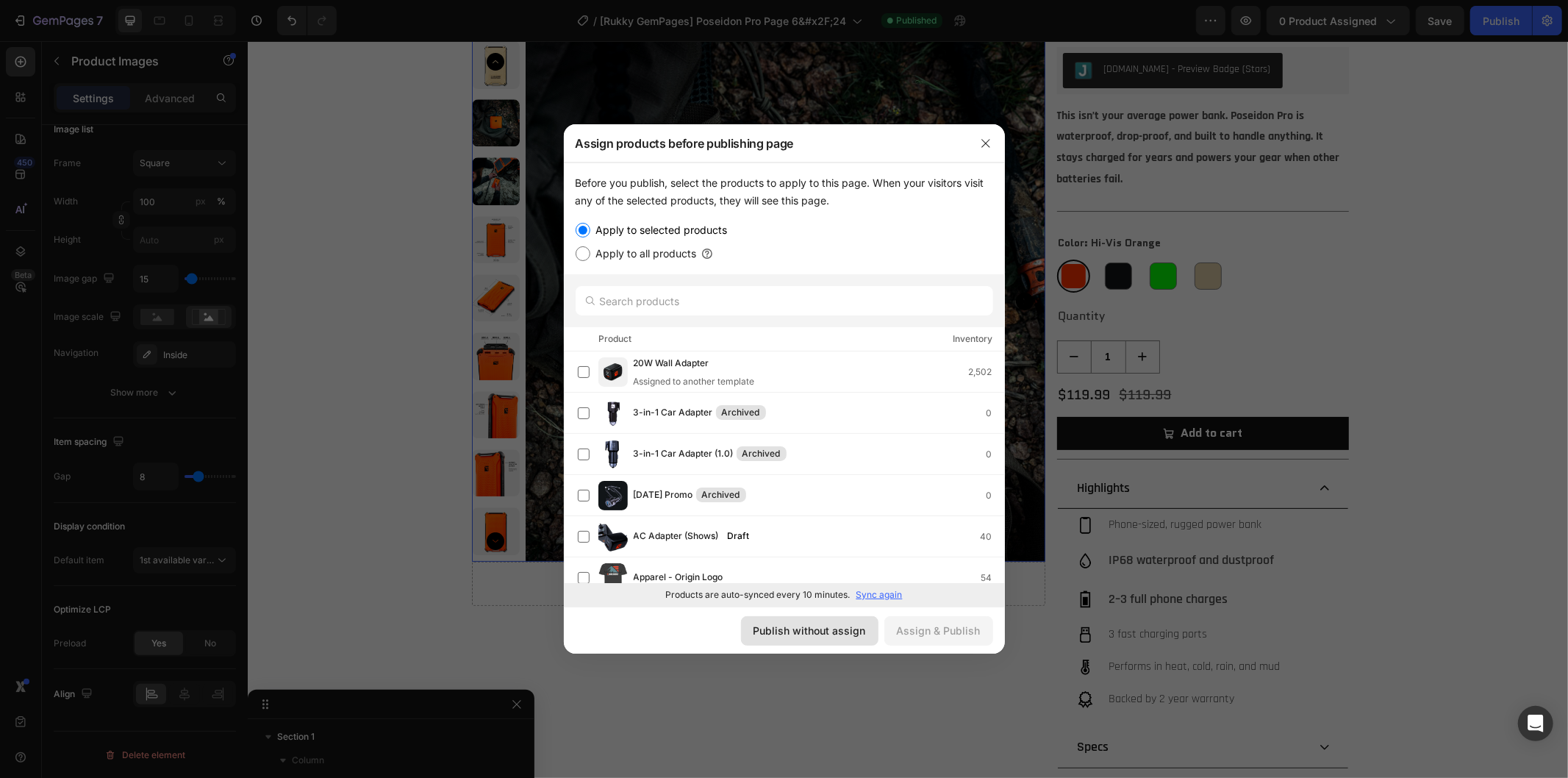
click at [835, 637] on div "Publish without assign" at bounding box center [810, 631] width 113 height 16
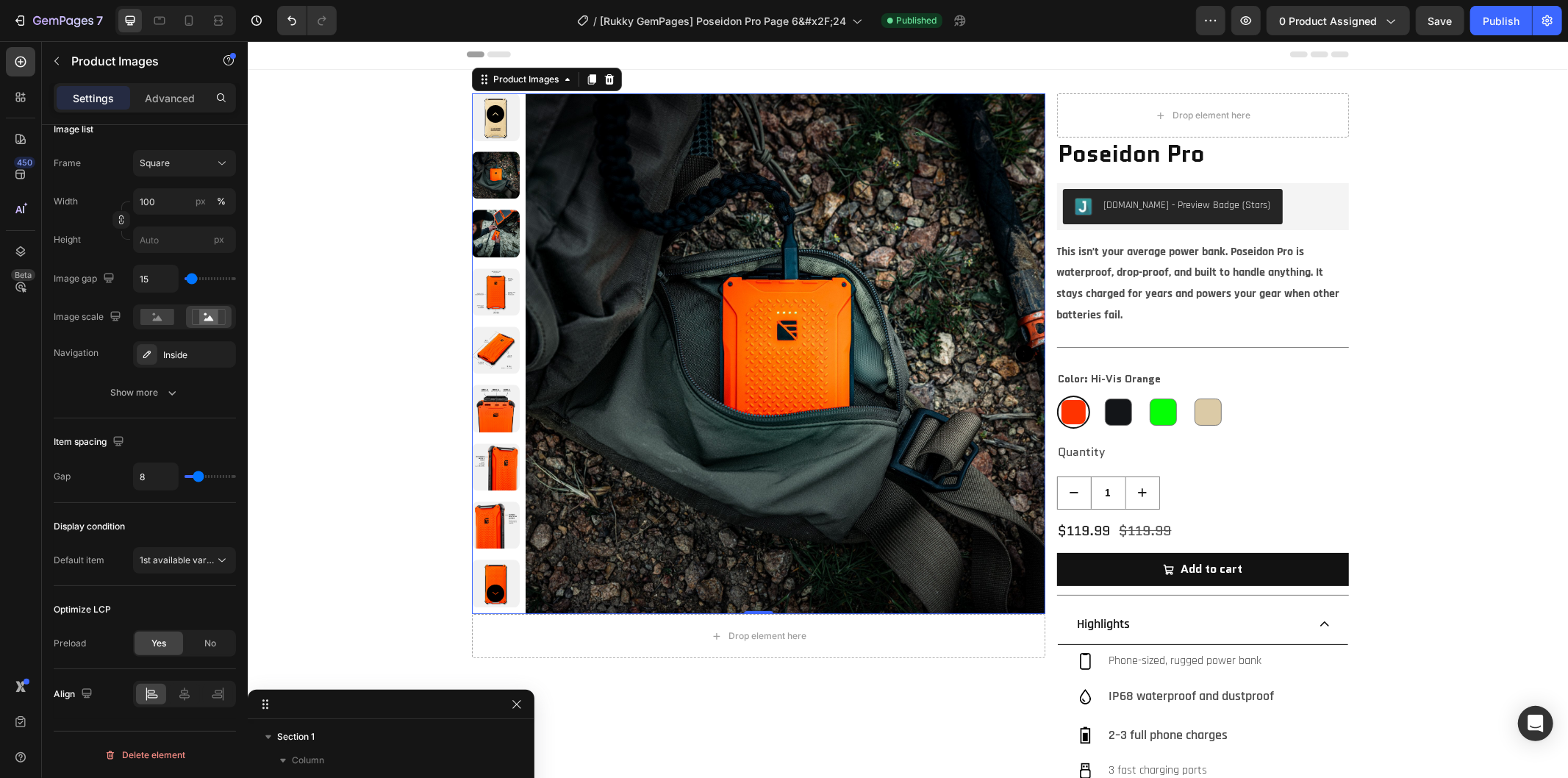
scroll to position [0, 0]
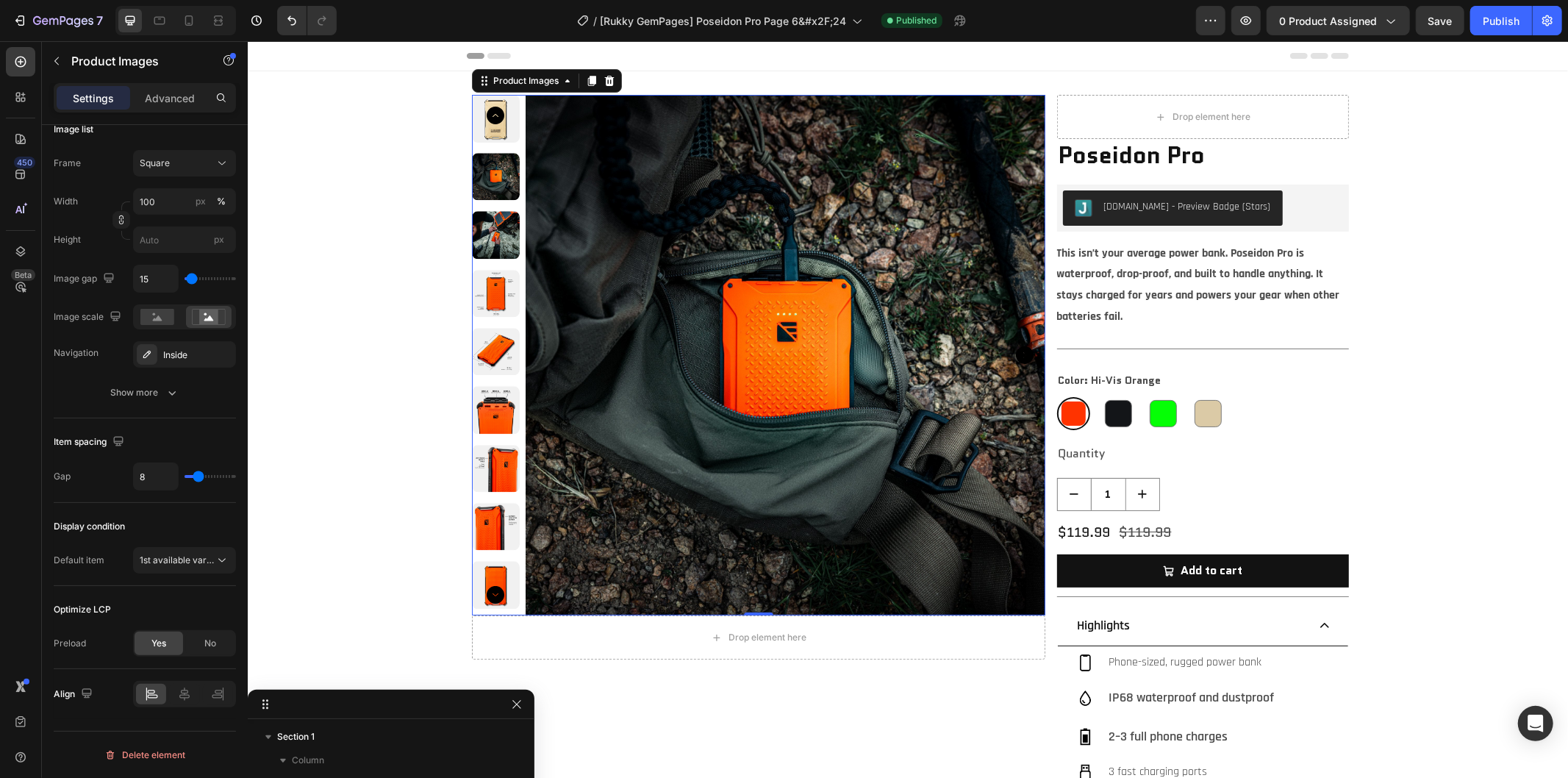
click at [511, 715] on div at bounding box center [391, 705] width 286 height 29
click at [524, 708] on button "button" at bounding box center [516, 704] width 17 height 17
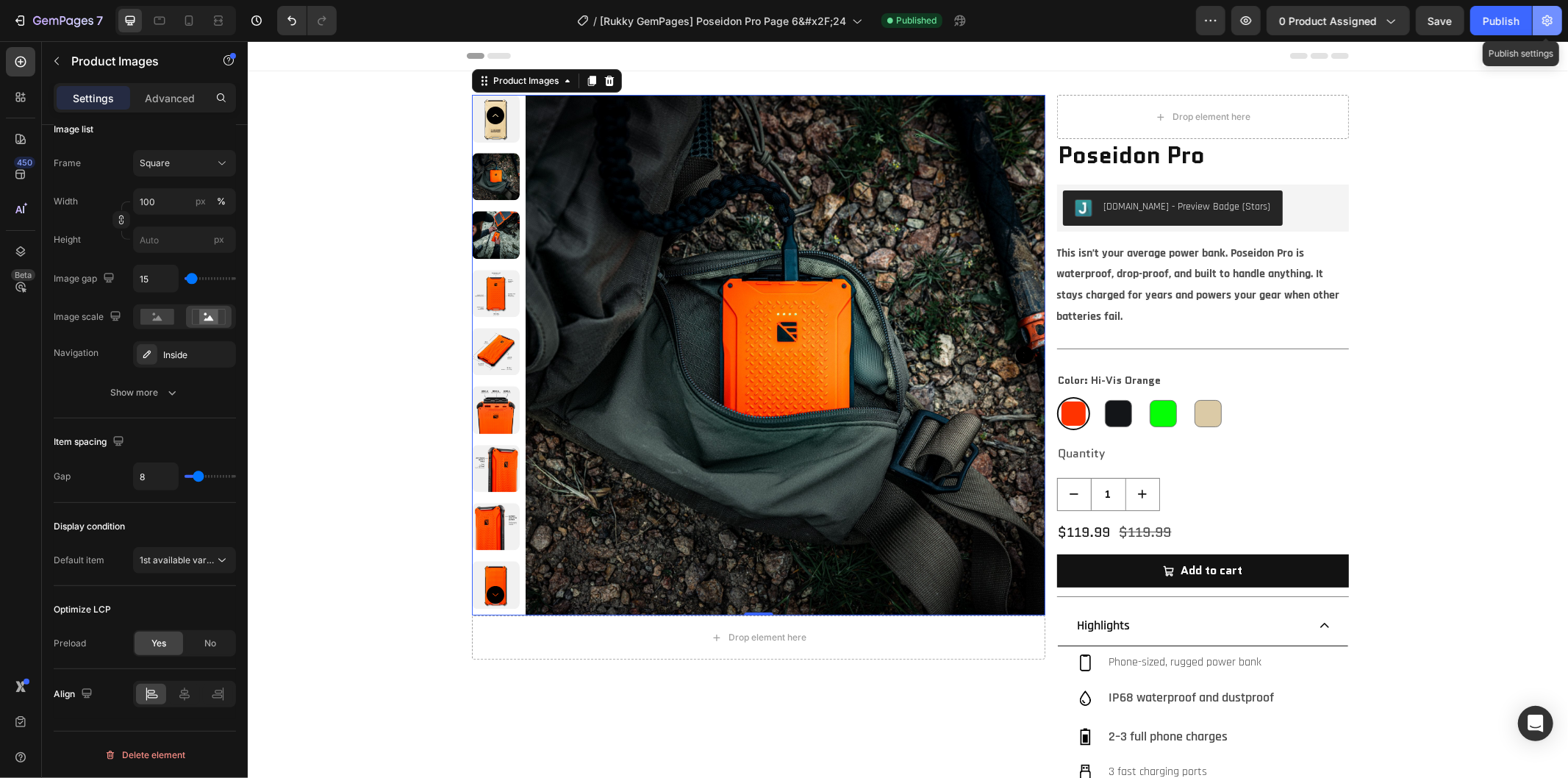
click at [1550, 17] on icon "button" at bounding box center [1547, 21] width 10 height 11
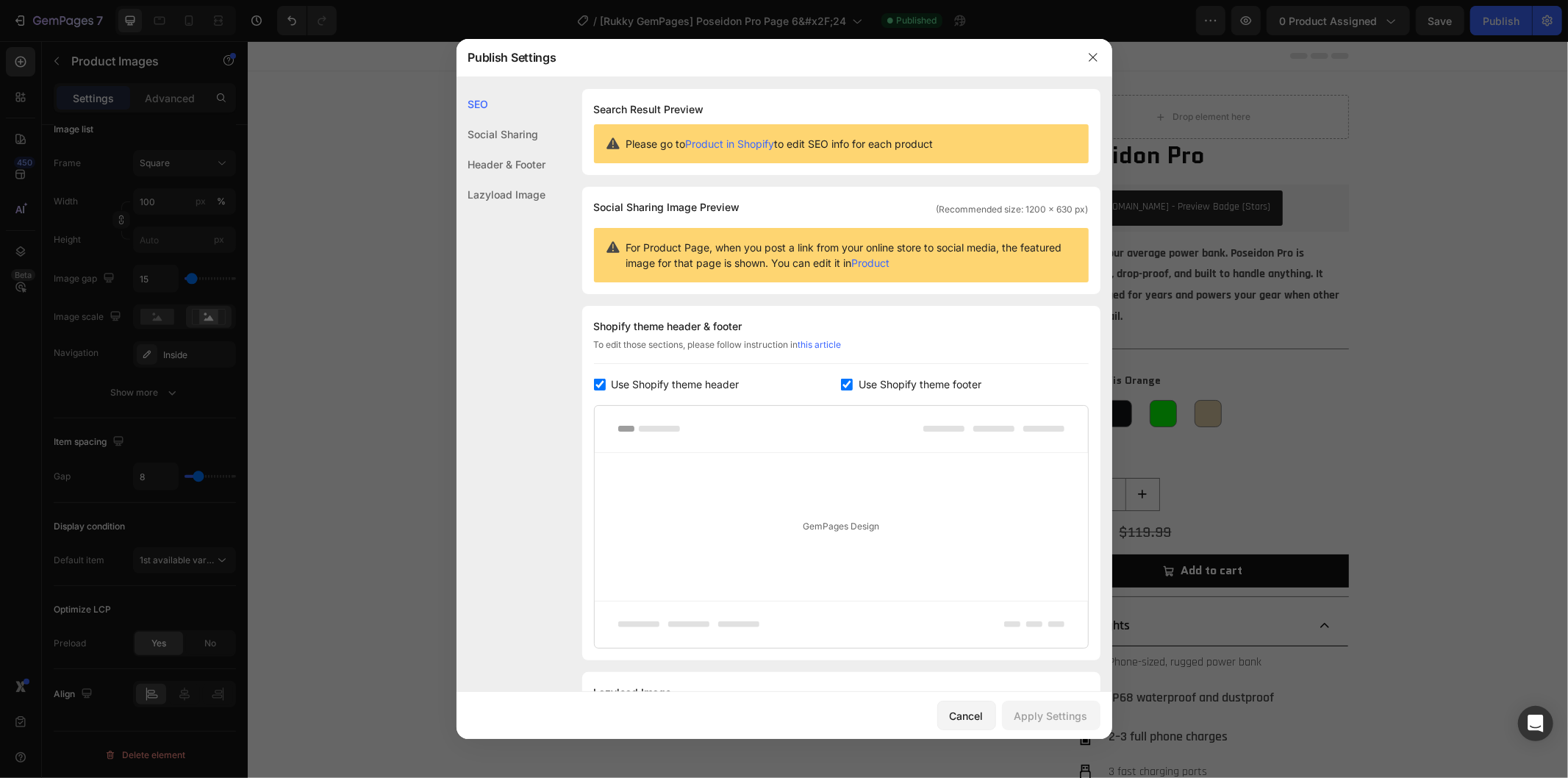
scroll to position [76, 0]
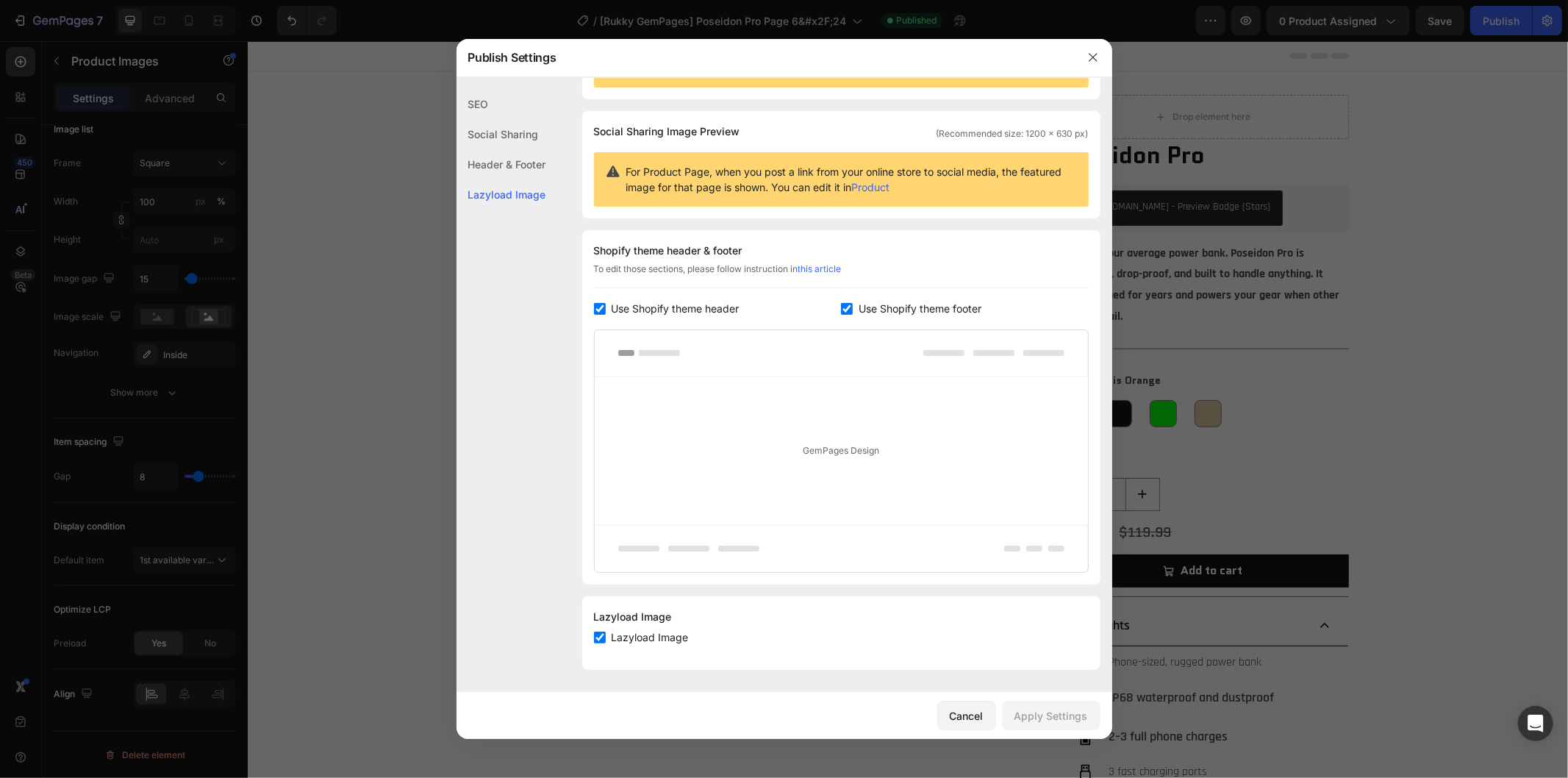
click at [641, 636] on span "Lazyload Image" at bounding box center [650, 637] width 77 height 17
checkbox input "false"
click at [1050, 714] on div "Apply Settings" at bounding box center [1051, 716] width 73 height 16
click at [1092, 59] on icon "button" at bounding box center [1093, 57] width 12 height 12
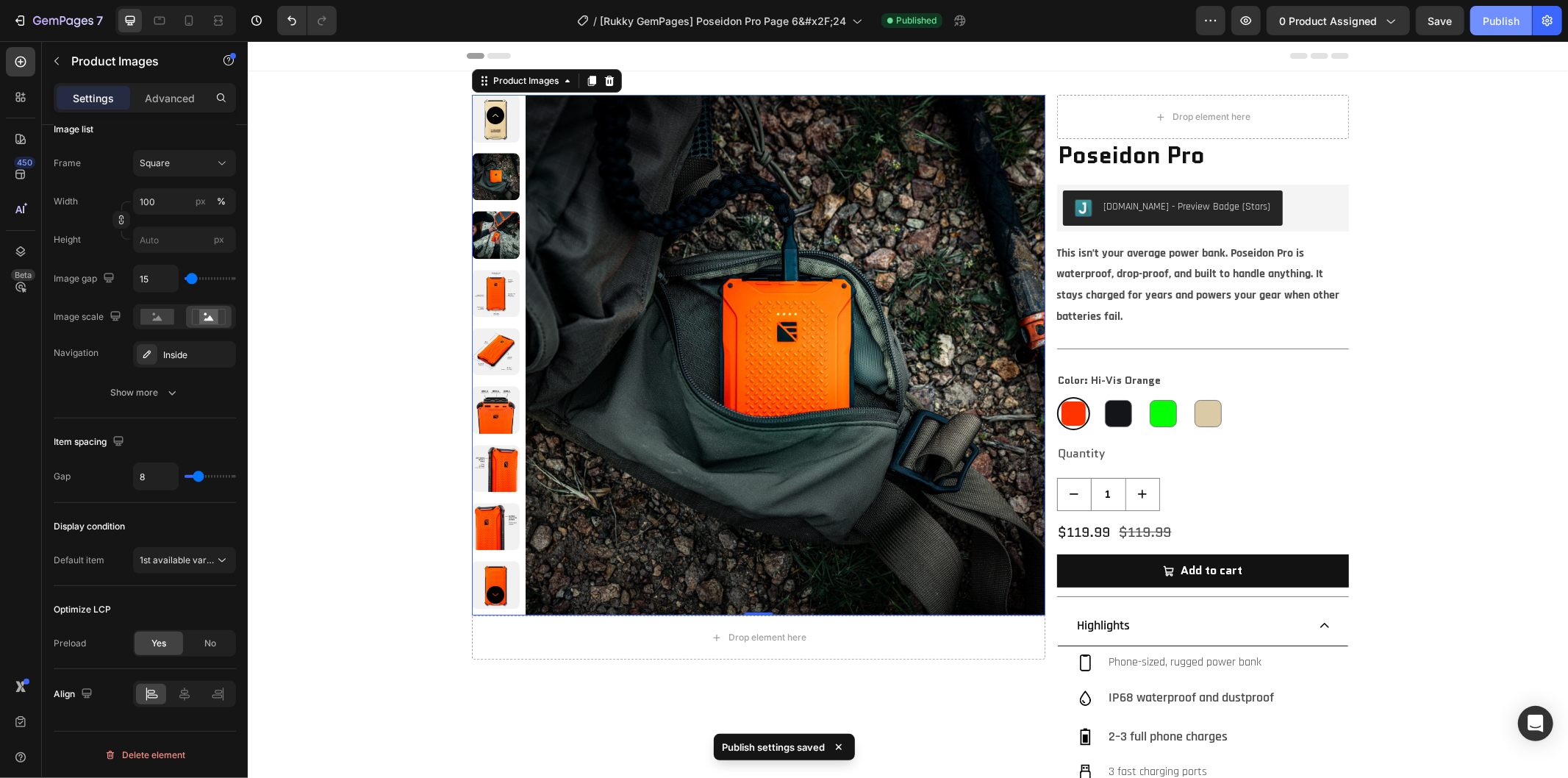
click at [1510, 23] on div "Publish" at bounding box center [1501, 20] width 37 height 16
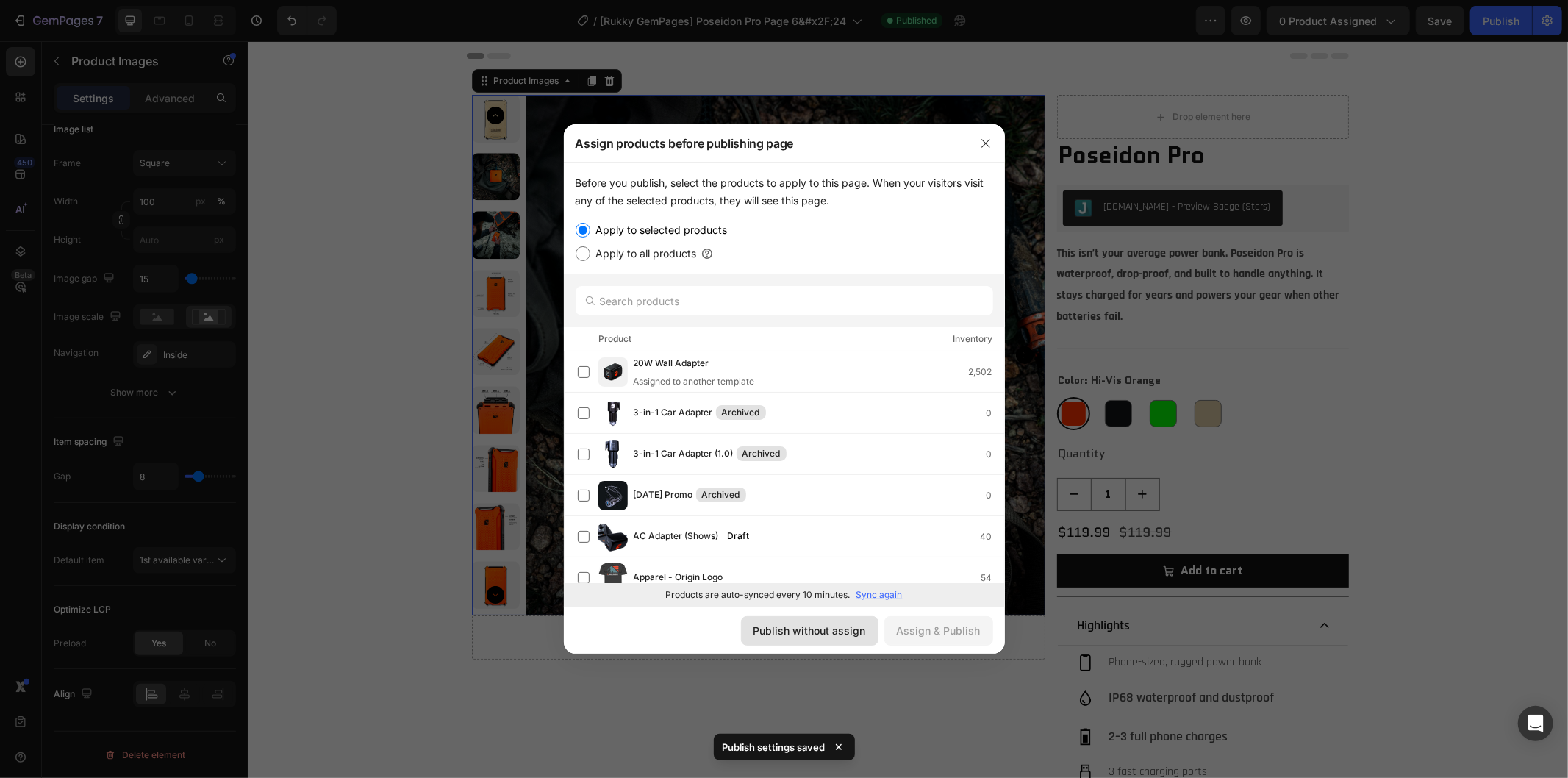
click at [843, 630] on div "Publish without assign" at bounding box center [810, 631] width 113 height 16
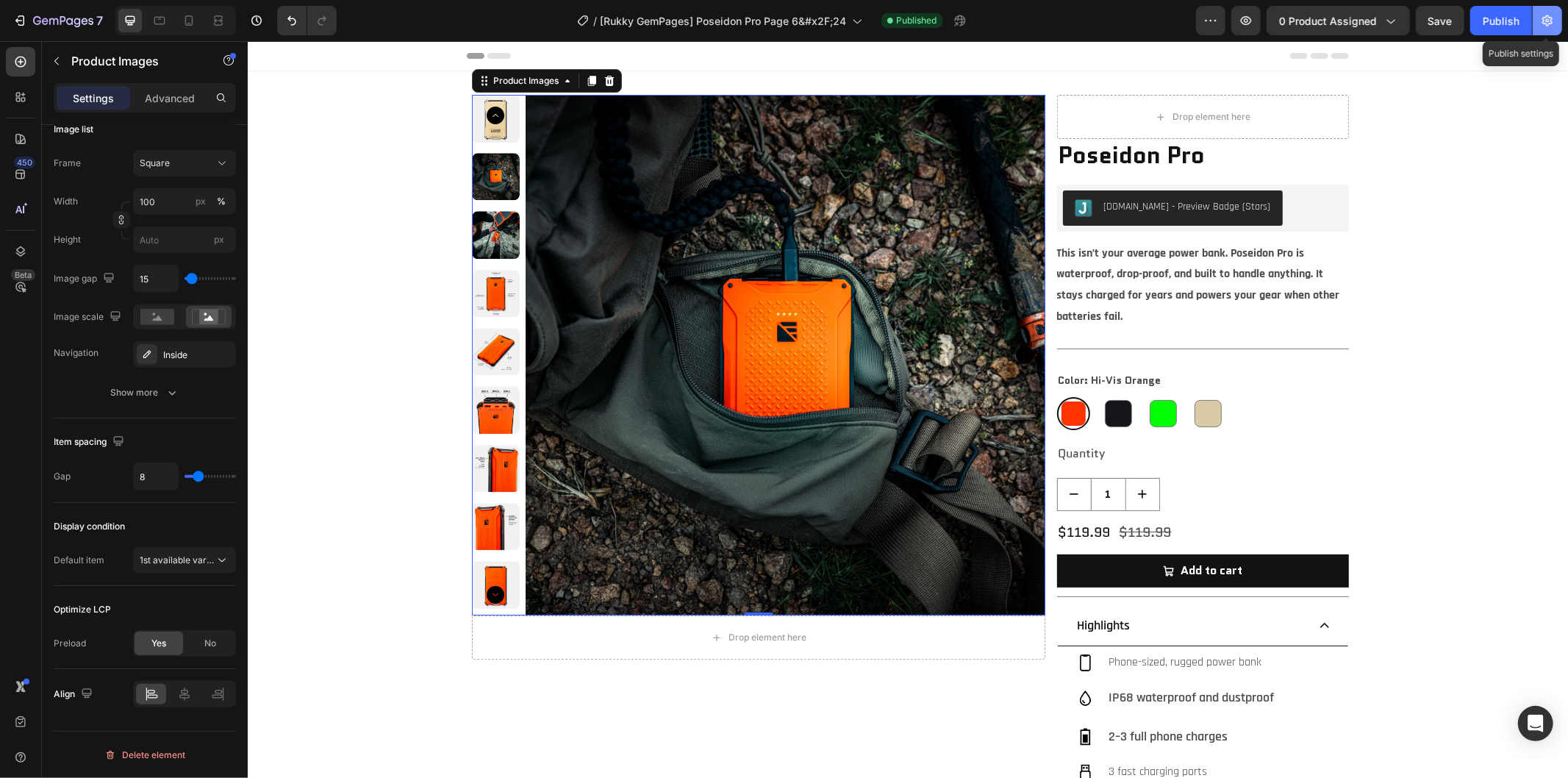
click at [1552, 28] on button "button" at bounding box center [1548, 20] width 29 height 29
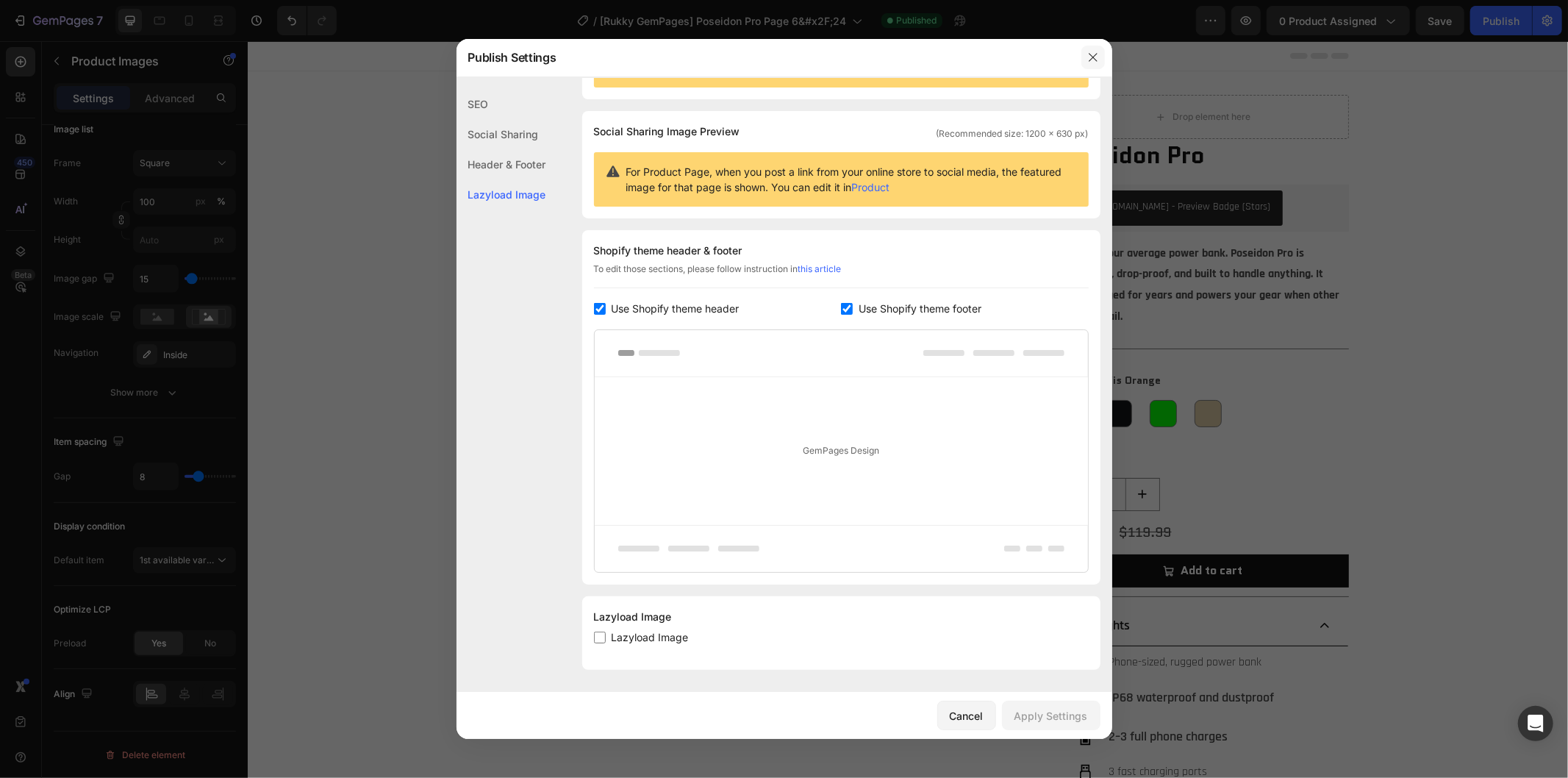
click at [1096, 62] on icon "button" at bounding box center [1093, 57] width 12 height 12
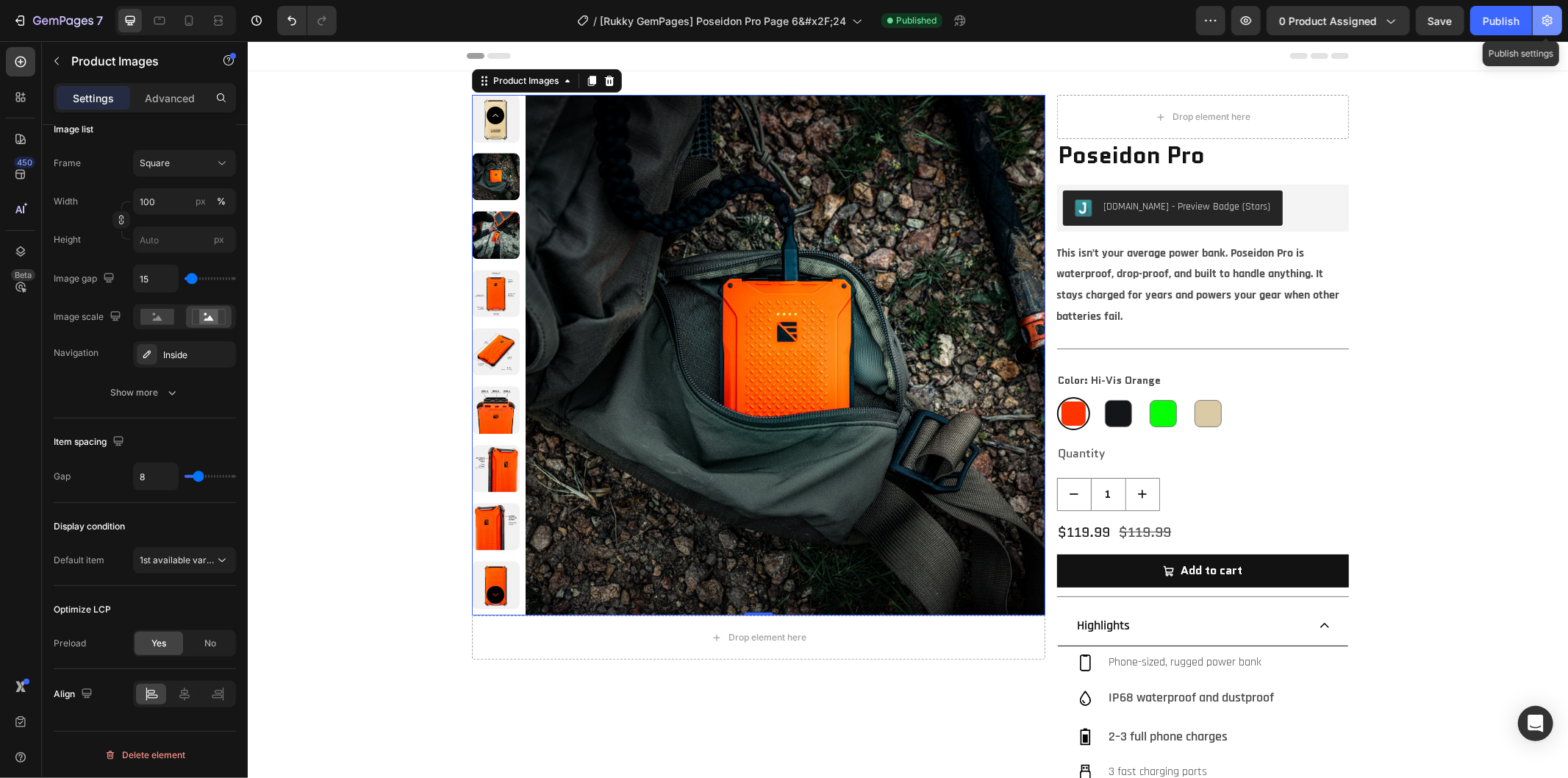
click at [1553, 16] on icon "button" at bounding box center [1548, 20] width 15 height 15
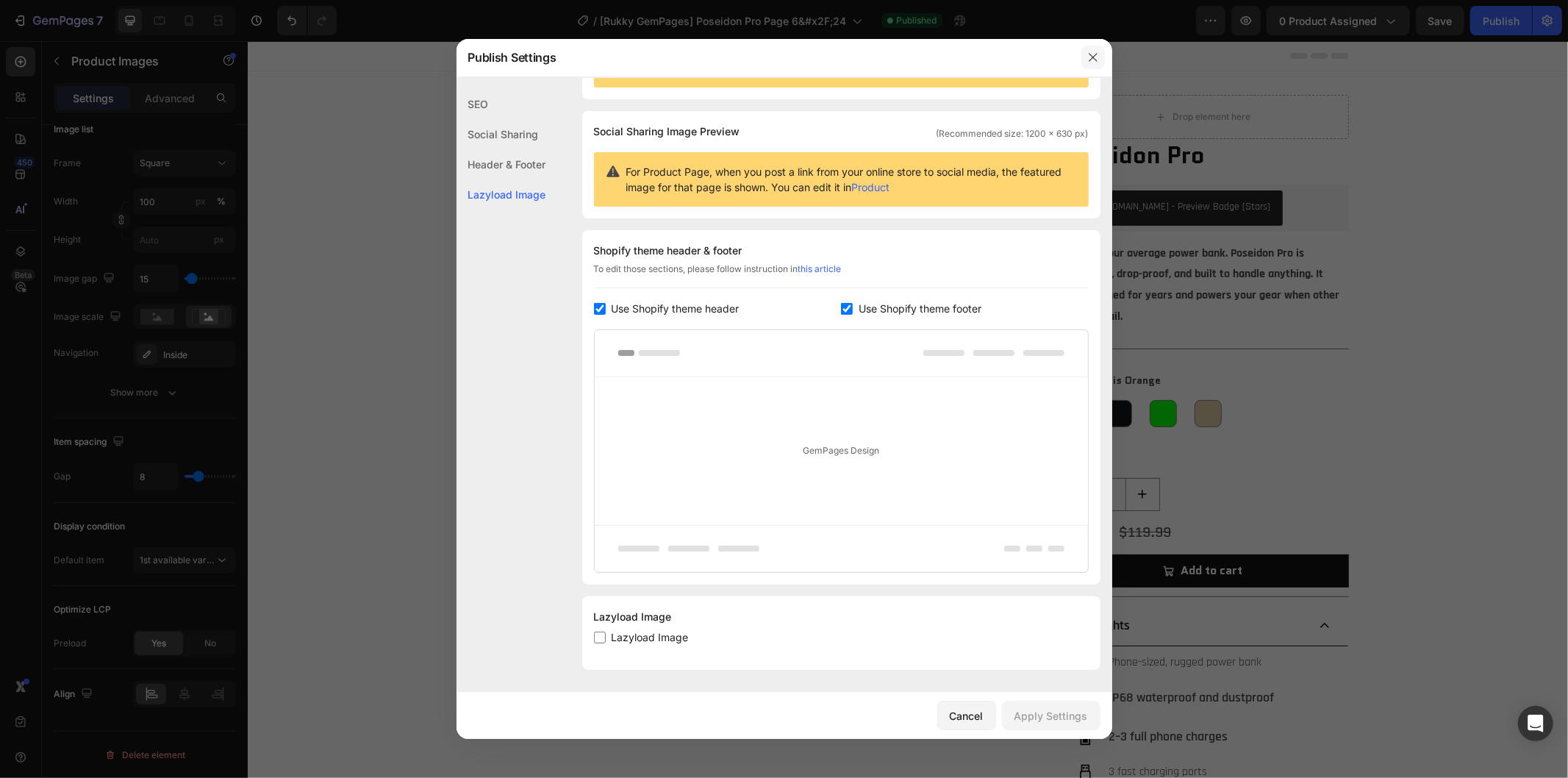
drag, startPoint x: 1091, startPoint y: 59, endPoint x: 882, endPoint y: 0, distance: 217.2
click at [1091, 58] on icon "button" at bounding box center [1092, 58] width 8 height 8
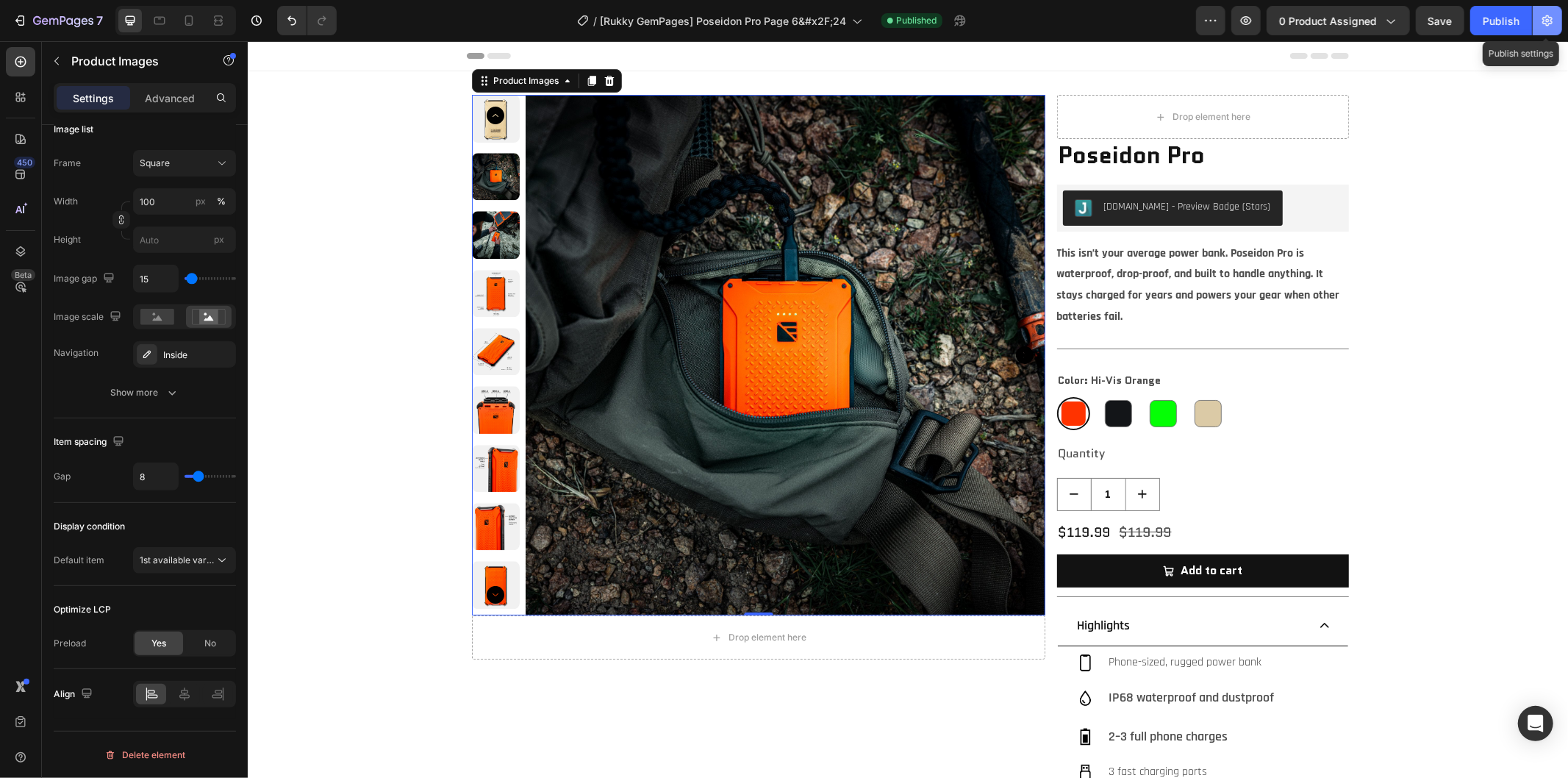
click at [1545, 18] on icon "button" at bounding box center [1548, 20] width 15 height 15
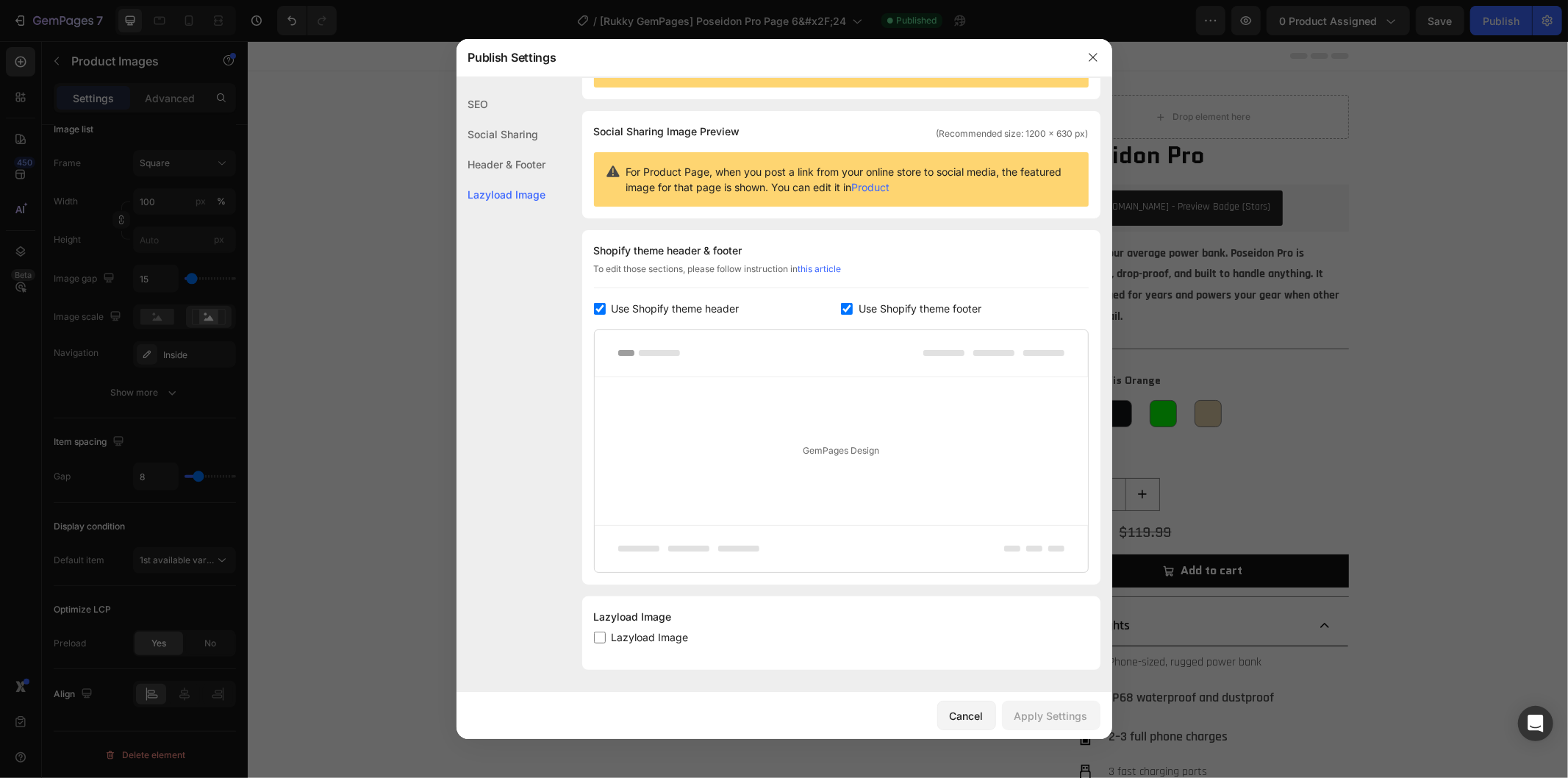
click at [623, 643] on span "Lazyload Image" at bounding box center [650, 637] width 77 height 17
click at [600, 642] on input "checkbox" at bounding box center [599, 637] width 12 height 12
checkbox input "true"
click at [1058, 719] on div "Apply Settings" at bounding box center [1051, 716] width 73 height 16
click at [1090, 57] on icon "button" at bounding box center [1093, 57] width 12 height 12
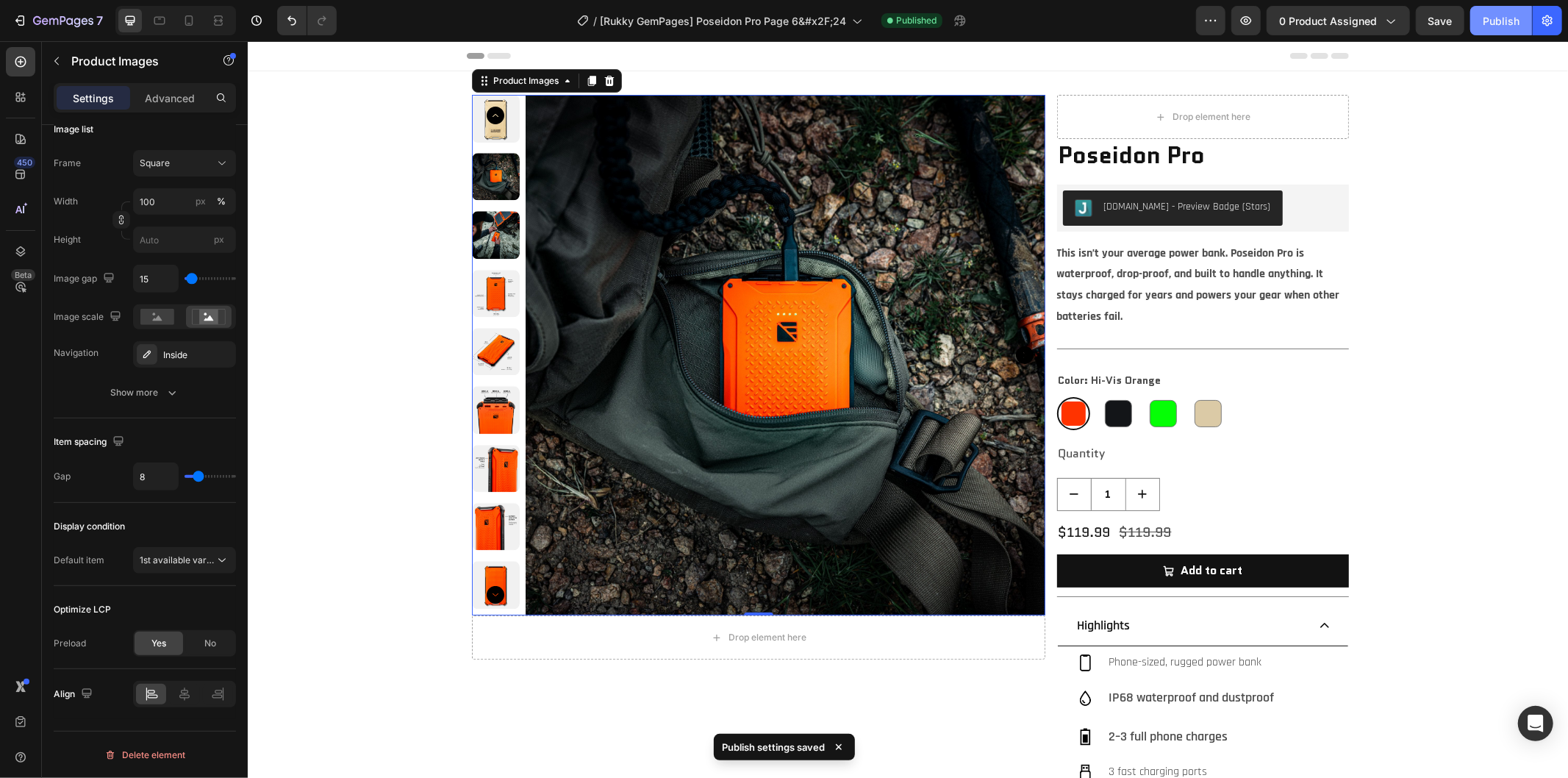
click at [1508, 16] on div "Publish" at bounding box center [1501, 20] width 37 height 16
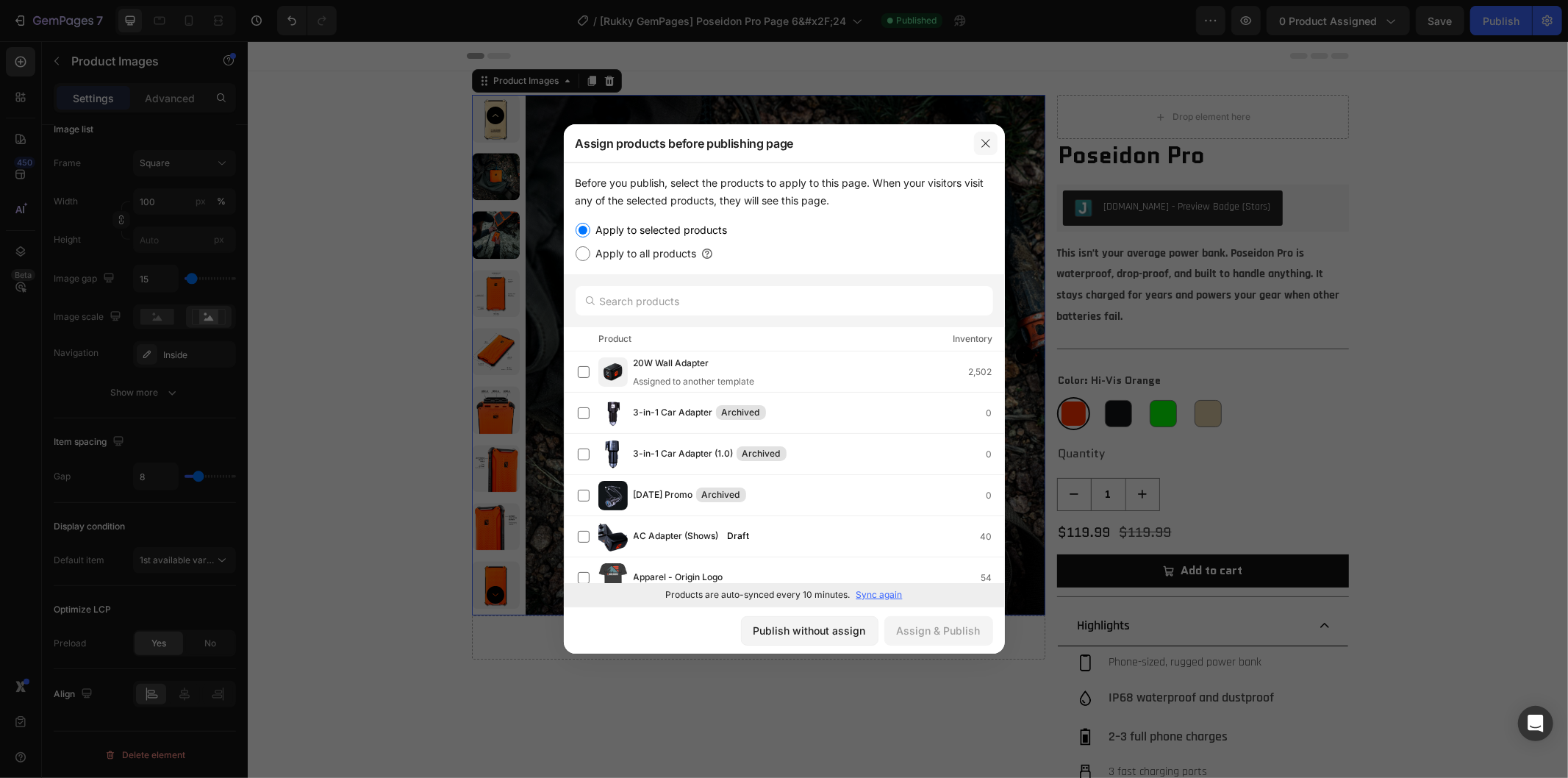
click at [991, 144] on button "button" at bounding box center [986, 144] width 24 height 24
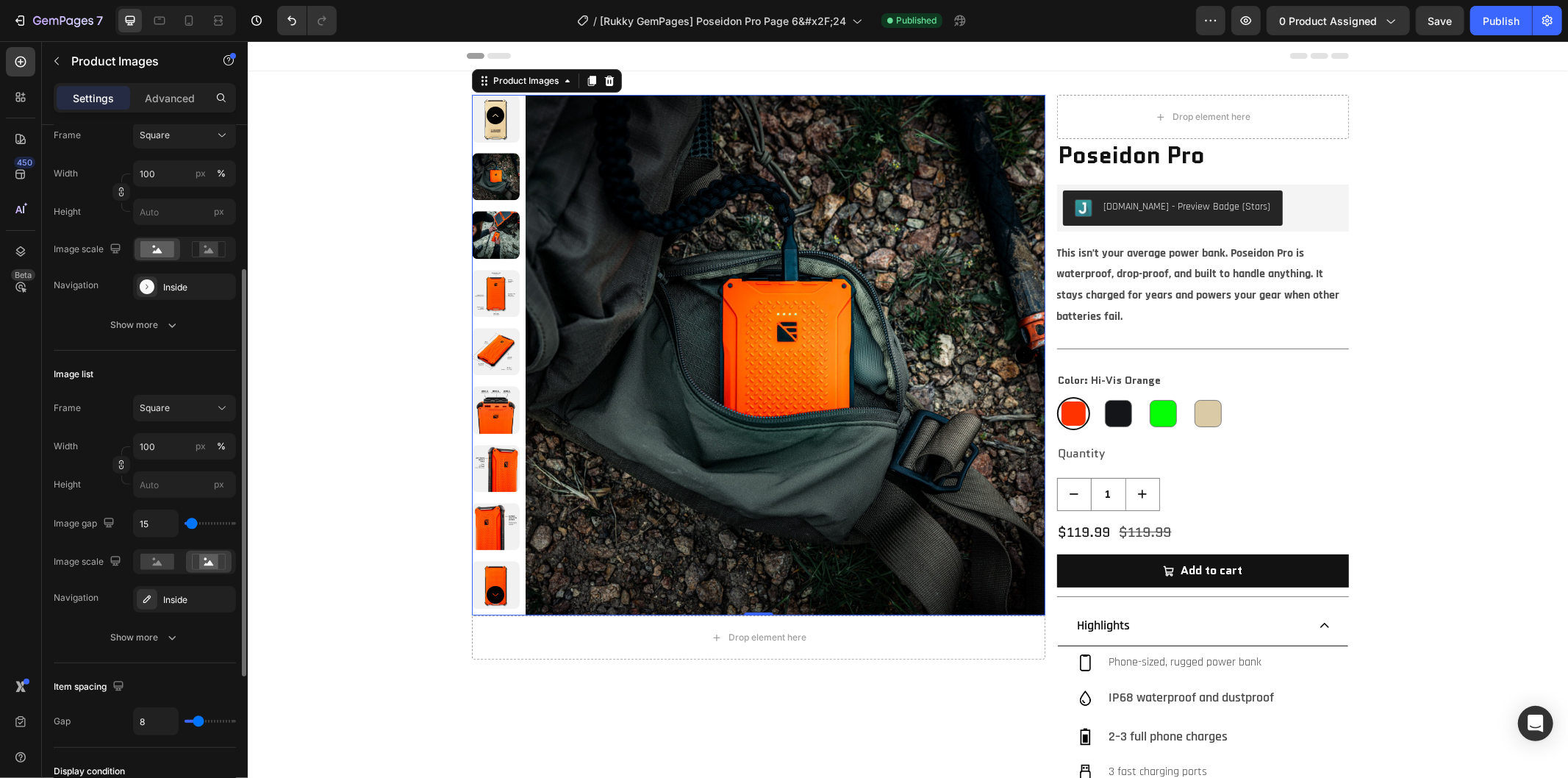
scroll to position [164, 0]
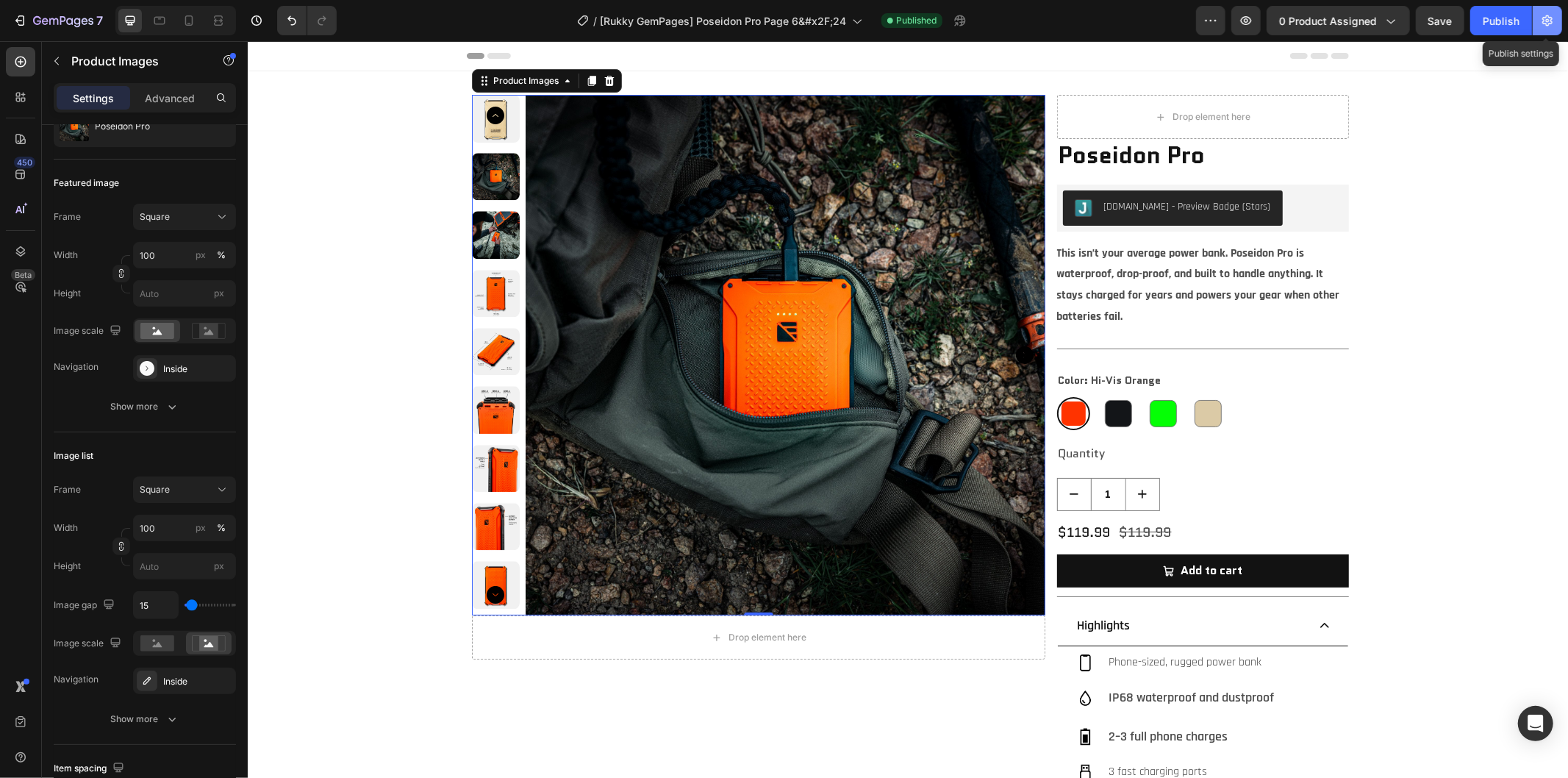
click at [1544, 25] on icon "button" at bounding box center [1548, 20] width 15 height 15
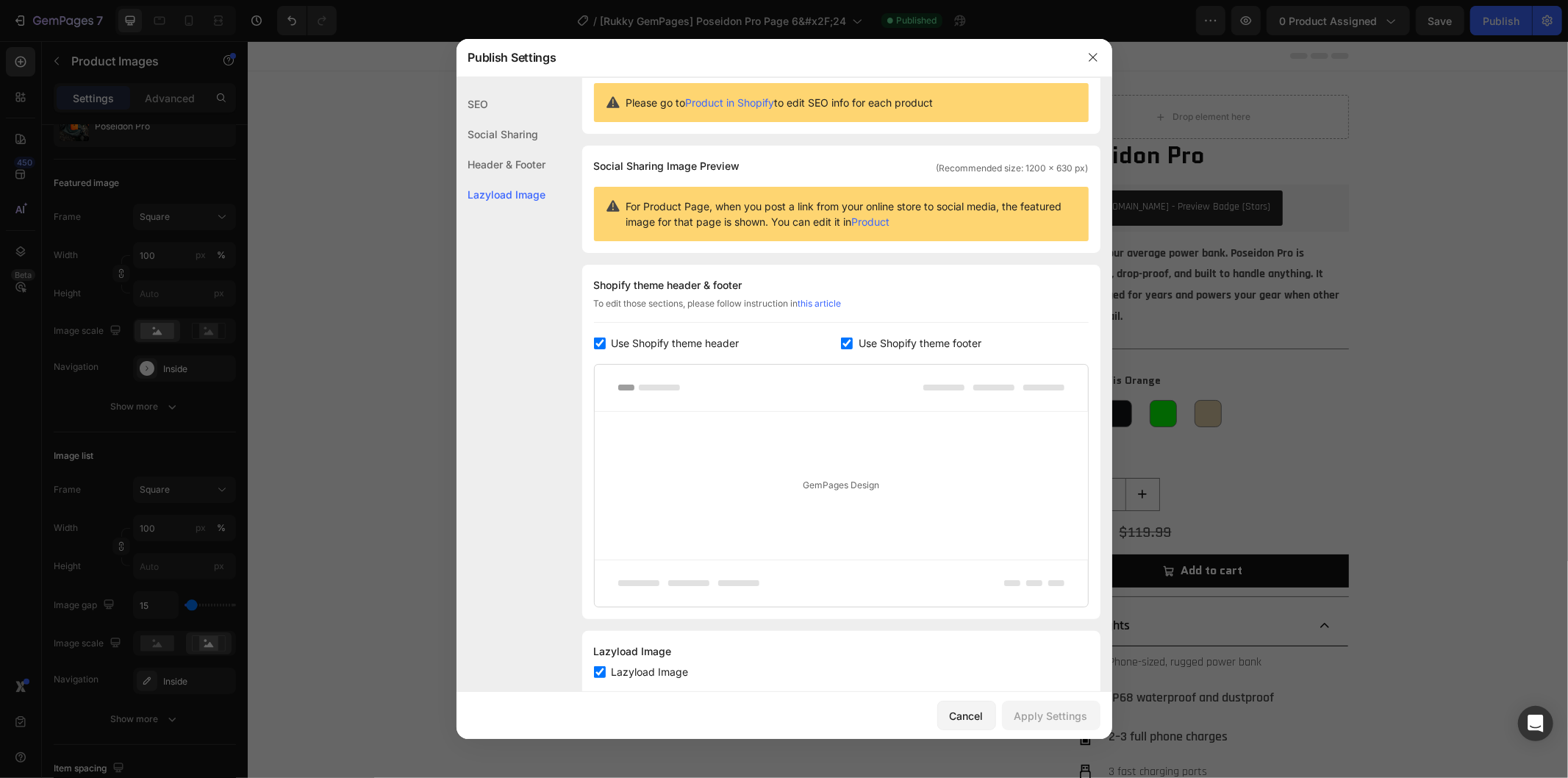
scroll to position [76, 0]
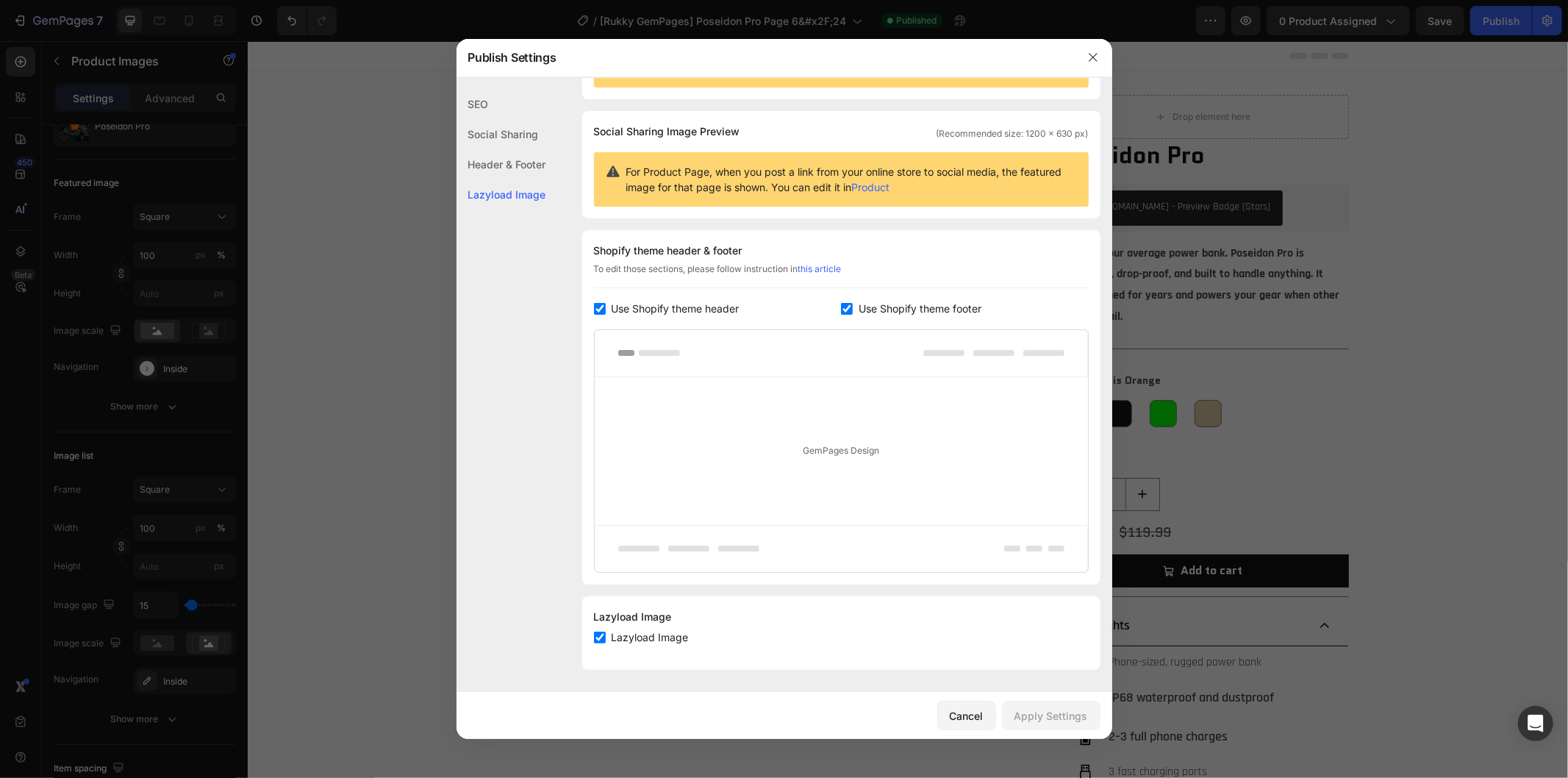
click at [605, 636] on input "checkbox" at bounding box center [599, 637] width 12 height 12
checkbox input "false"
click at [1054, 705] on button "Apply Settings" at bounding box center [1051, 716] width 99 height 29
click at [1096, 52] on icon "button" at bounding box center [1093, 57] width 12 height 12
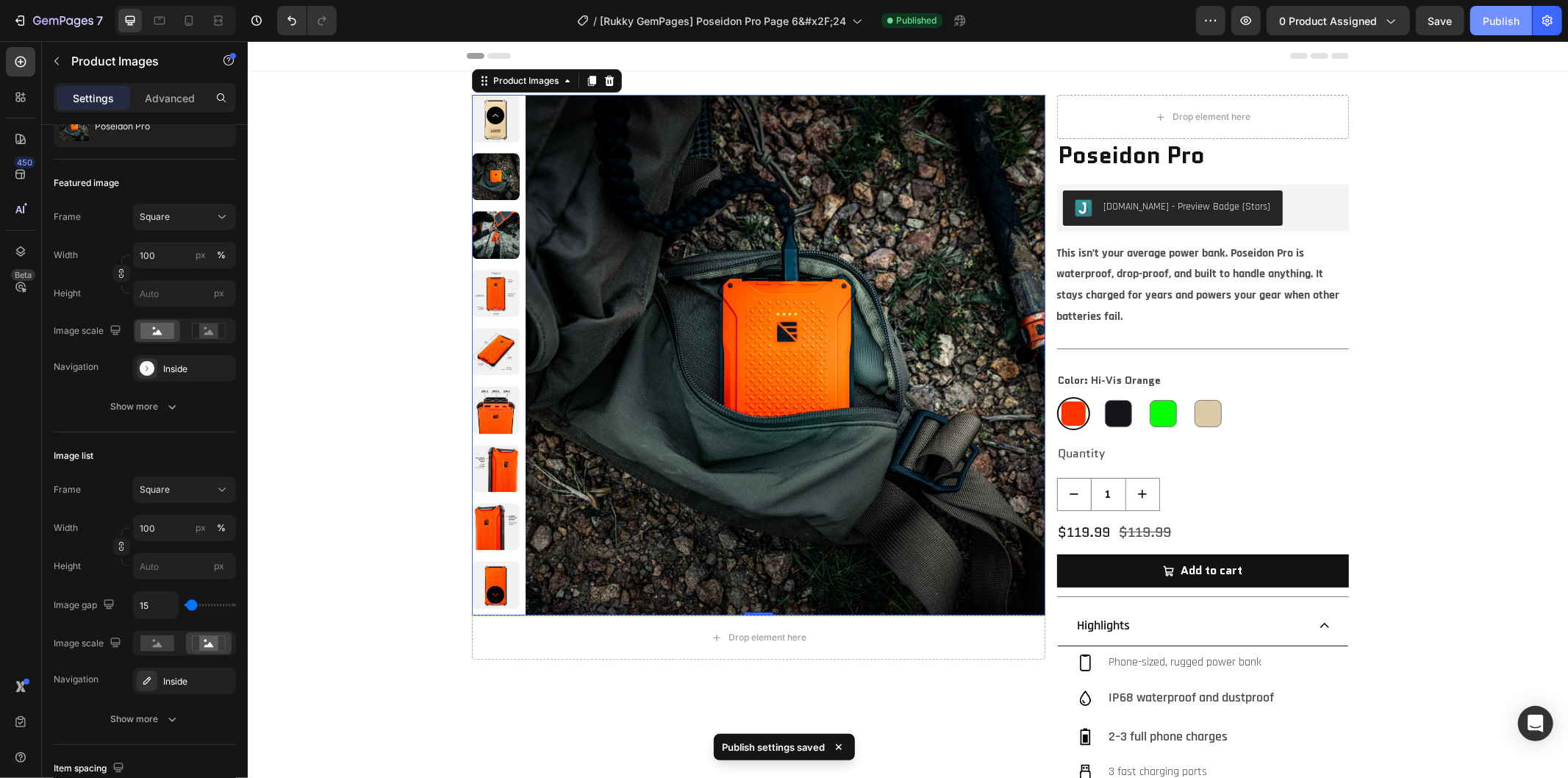
click at [1494, 24] on div "Publish" at bounding box center [1501, 20] width 37 height 16
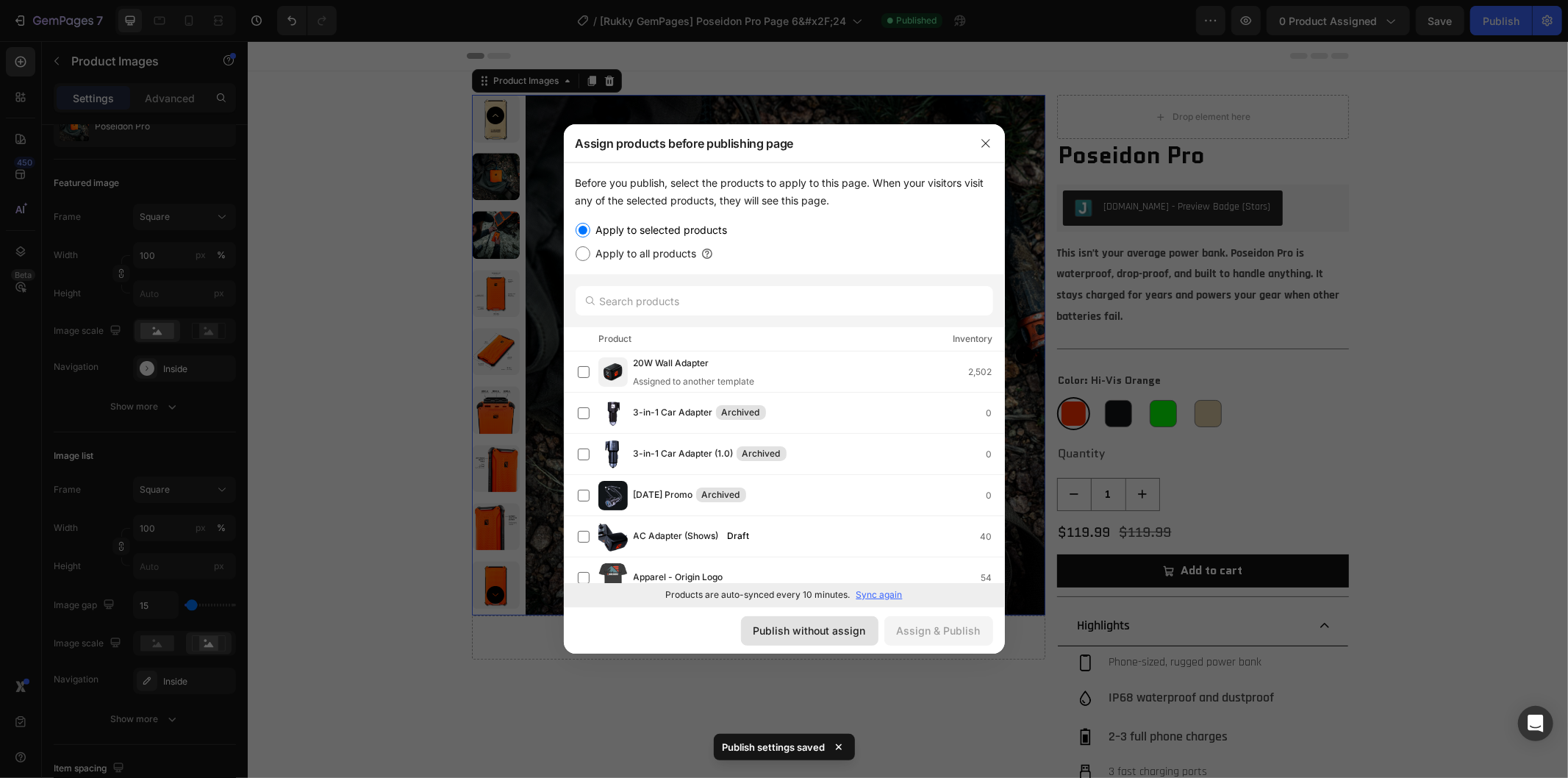
click at [791, 621] on button "Publish without assign" at bounding box center [810, 631] width 137 height 29
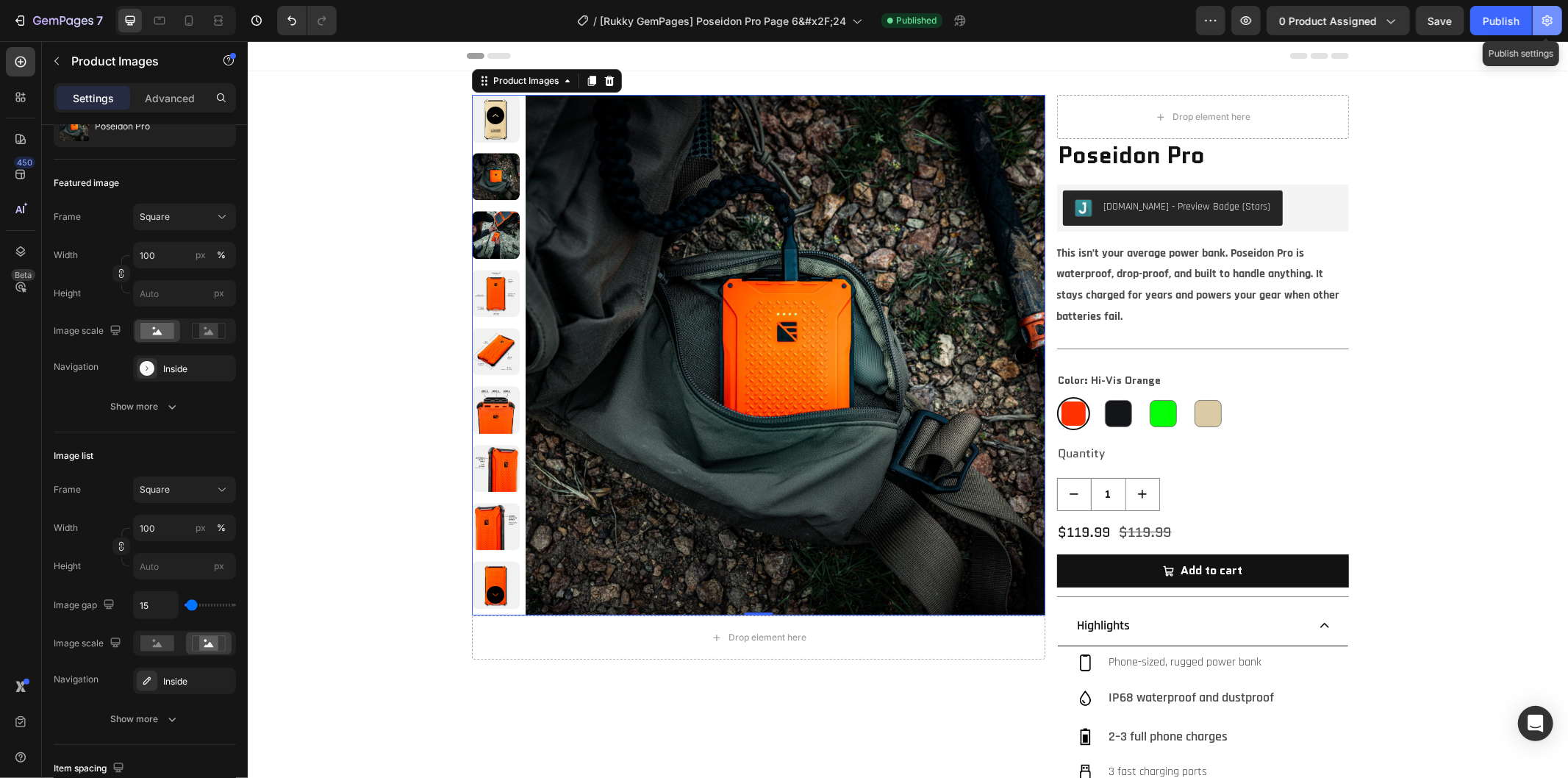
click at [1552, 24] on icon "button" at bounding box center [1547, 21] width 10 height 11
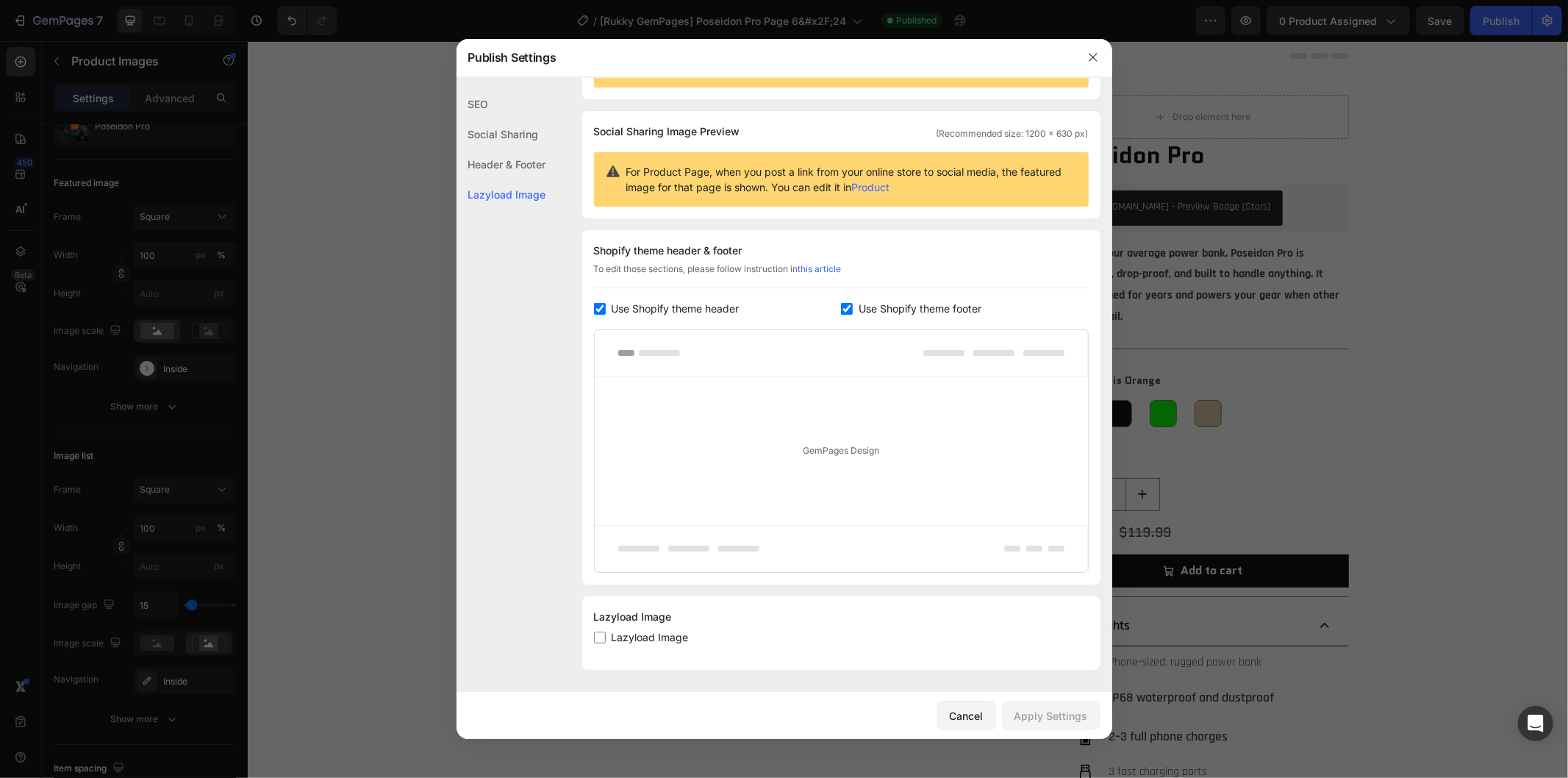
click at [868, 305] on span "Use Shopify theme footer" at bounding box center [920, 308] width 123 height 17
checkbox input "false"
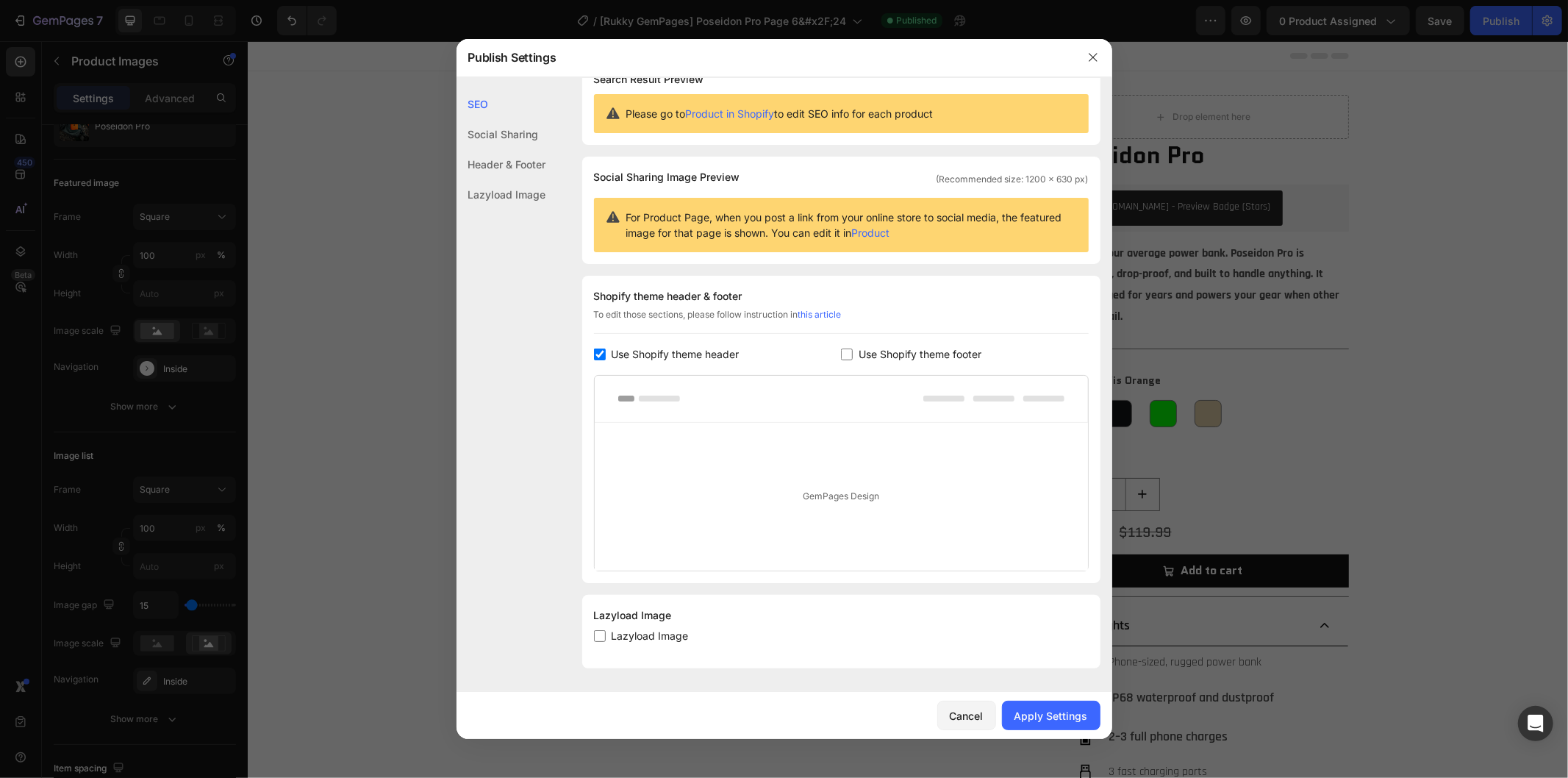
scroll to position [29, 0]
click at [1093, 60] on icon "button" at bounding box center [1093, 57] width 12 height 12
